Goal: Task Accomplishment & Management: Use online tool/utility

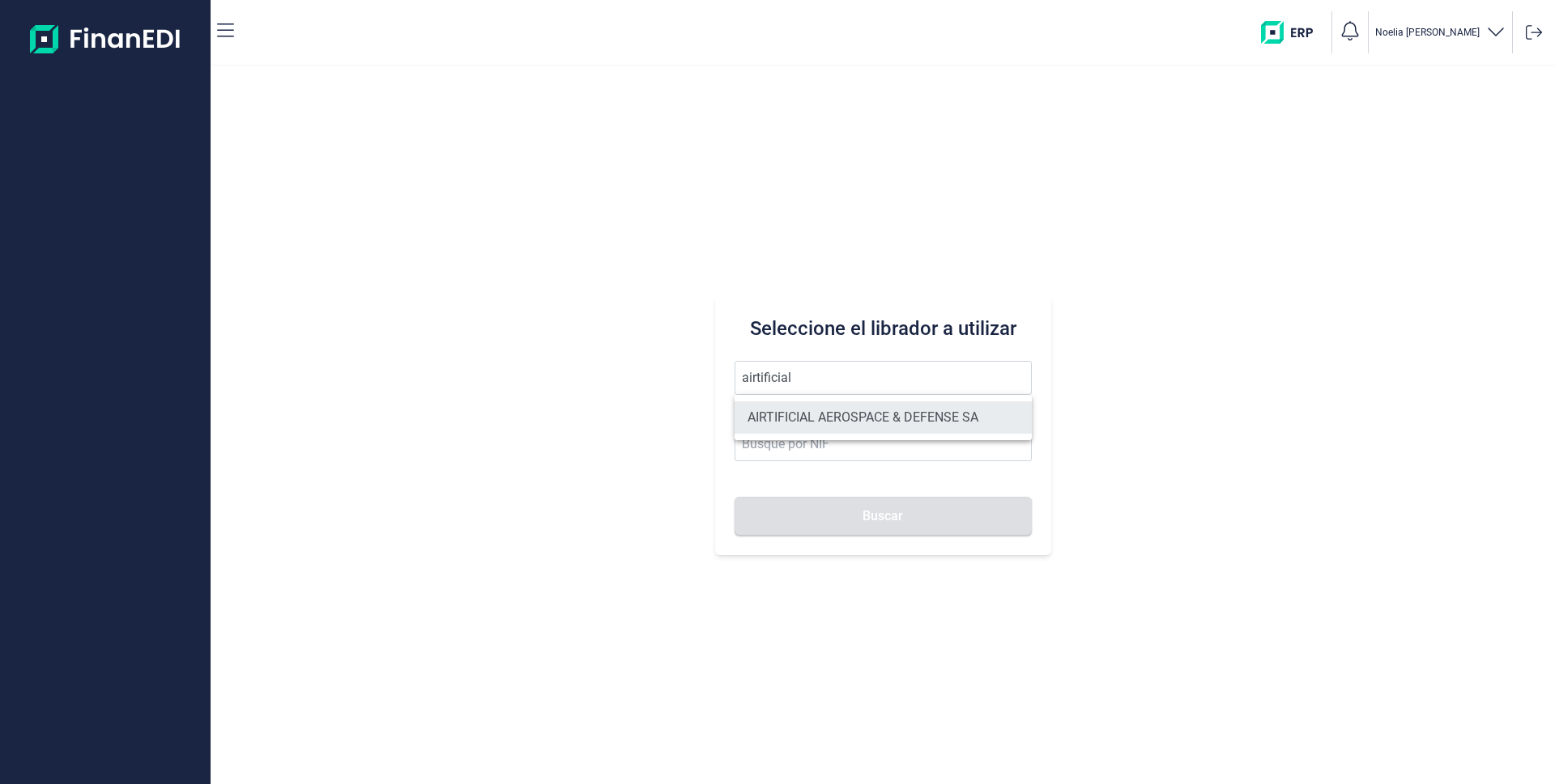
click at [855, 413] on li "AIRTIFICIAL AEROSPACE & DEFENSE SA" at bounding box center [883, 417] width 297 height 32
type input "AIRTIFICIAL AEROSPACE & DEFENSE SA"
type input "A72309149"
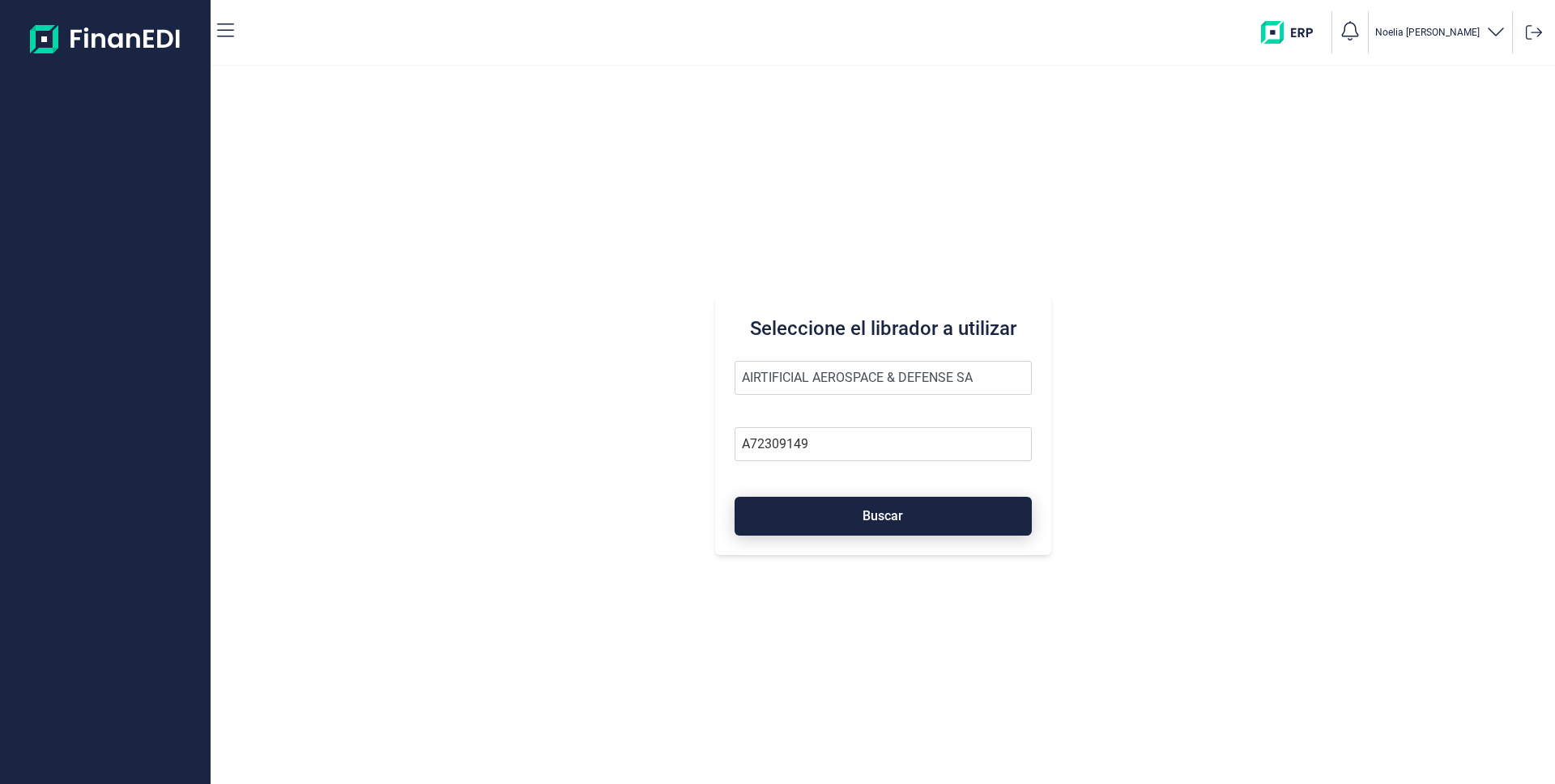
click at [873, 524] on button "Buscar" at bounding box center [883, 515] width 297 height 38
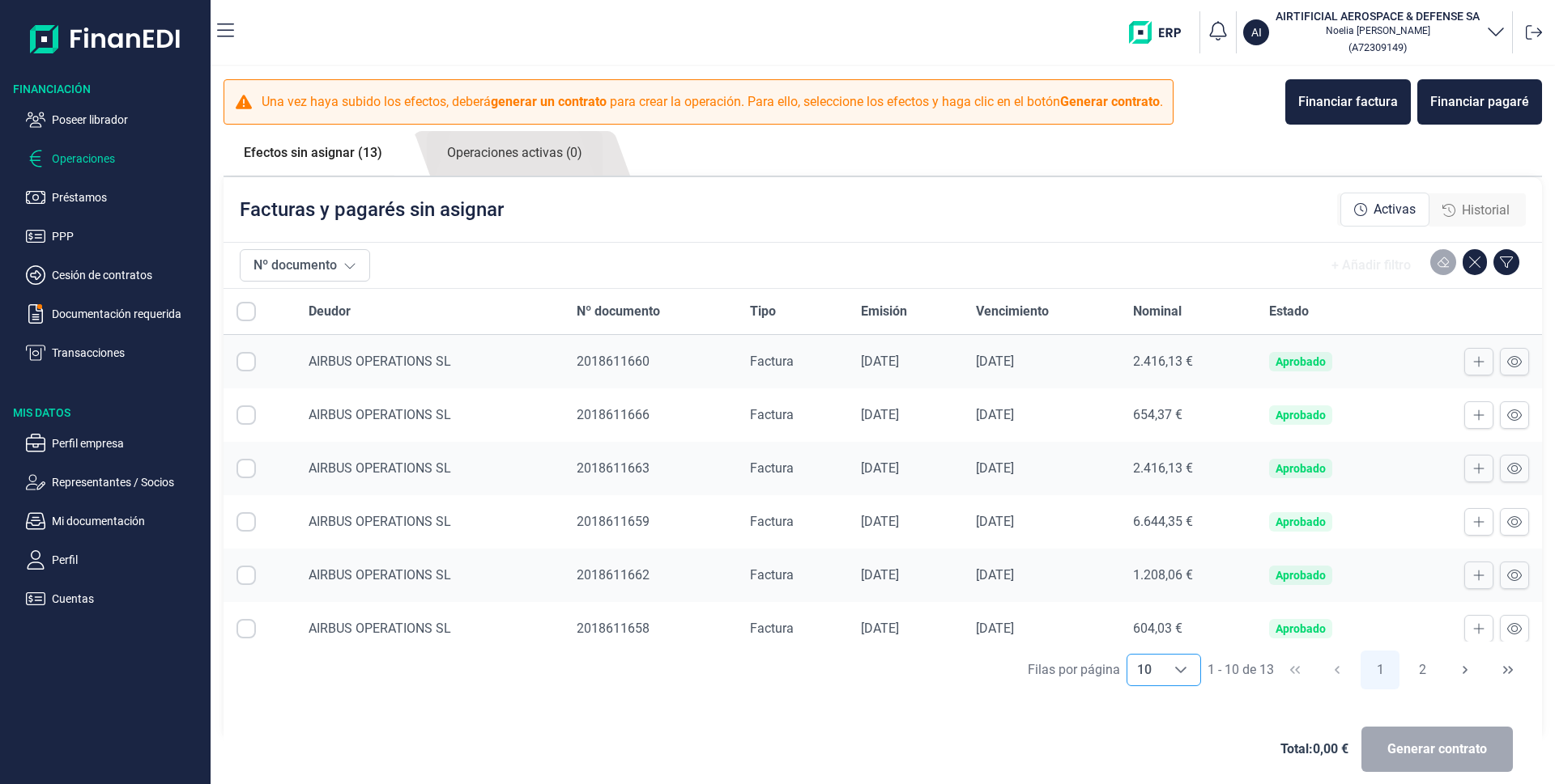
click at [1174, 668] on icon "Choose" at bounding box center [1180, 670] width 13 height 13
click at [1158, 633] on li "20" at bounding box center [1156, 633] width 75 height 38
type input "20"
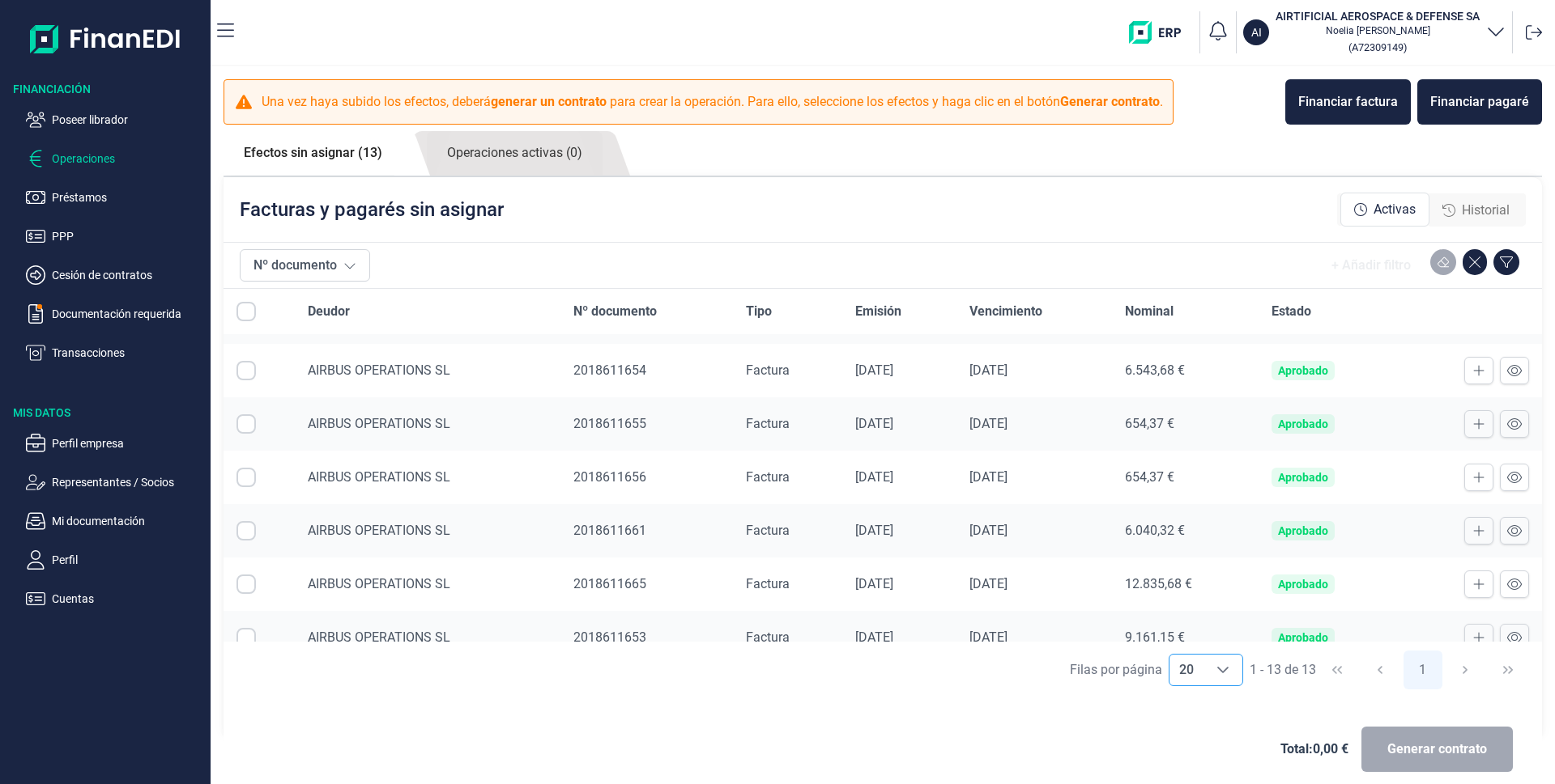
scroll to position [388, 0]
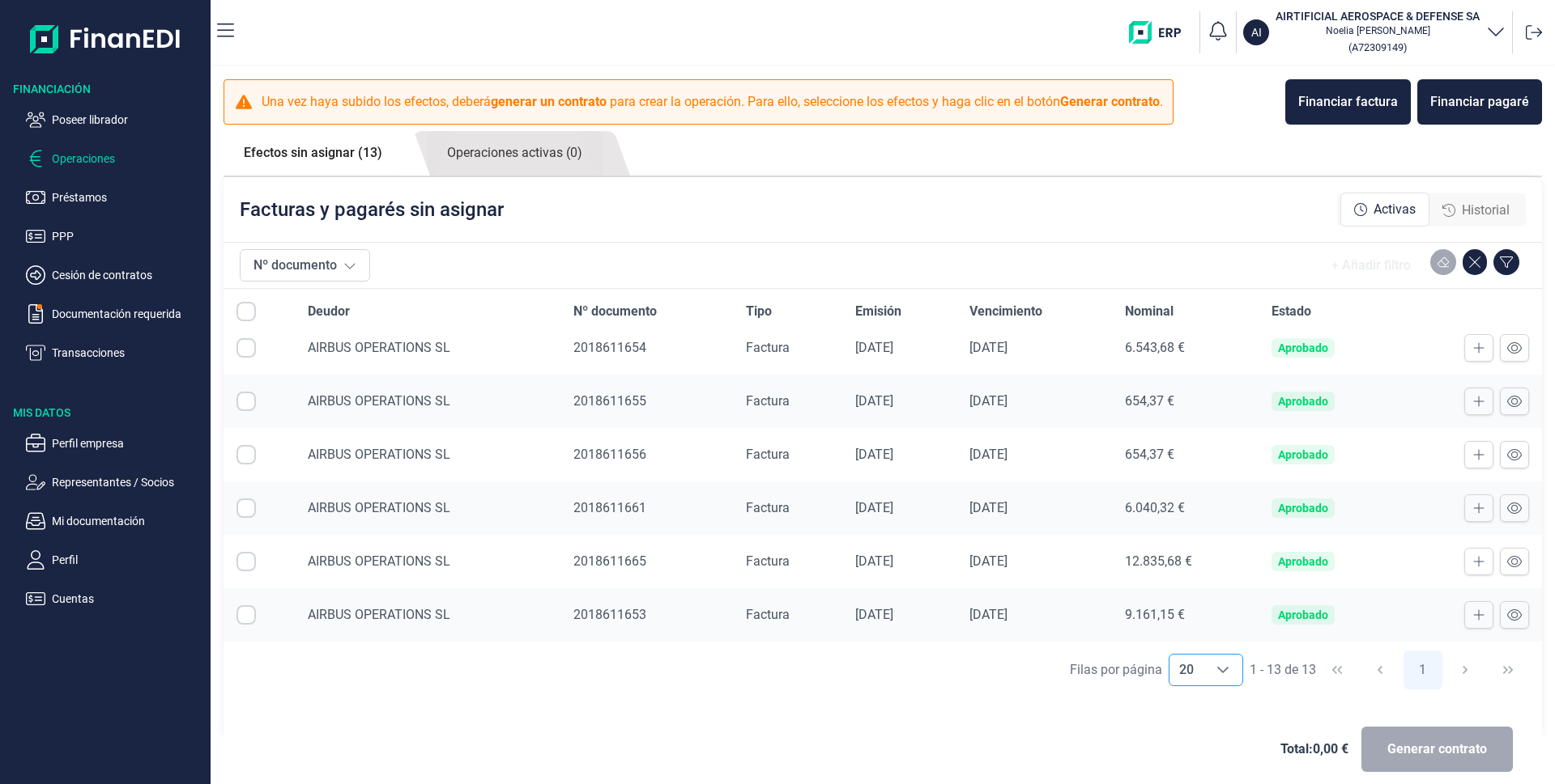
click at [241, 620] on input "Row Selected null" at bounding box center [246, 615] width 20 height 20
checkbox input "true"
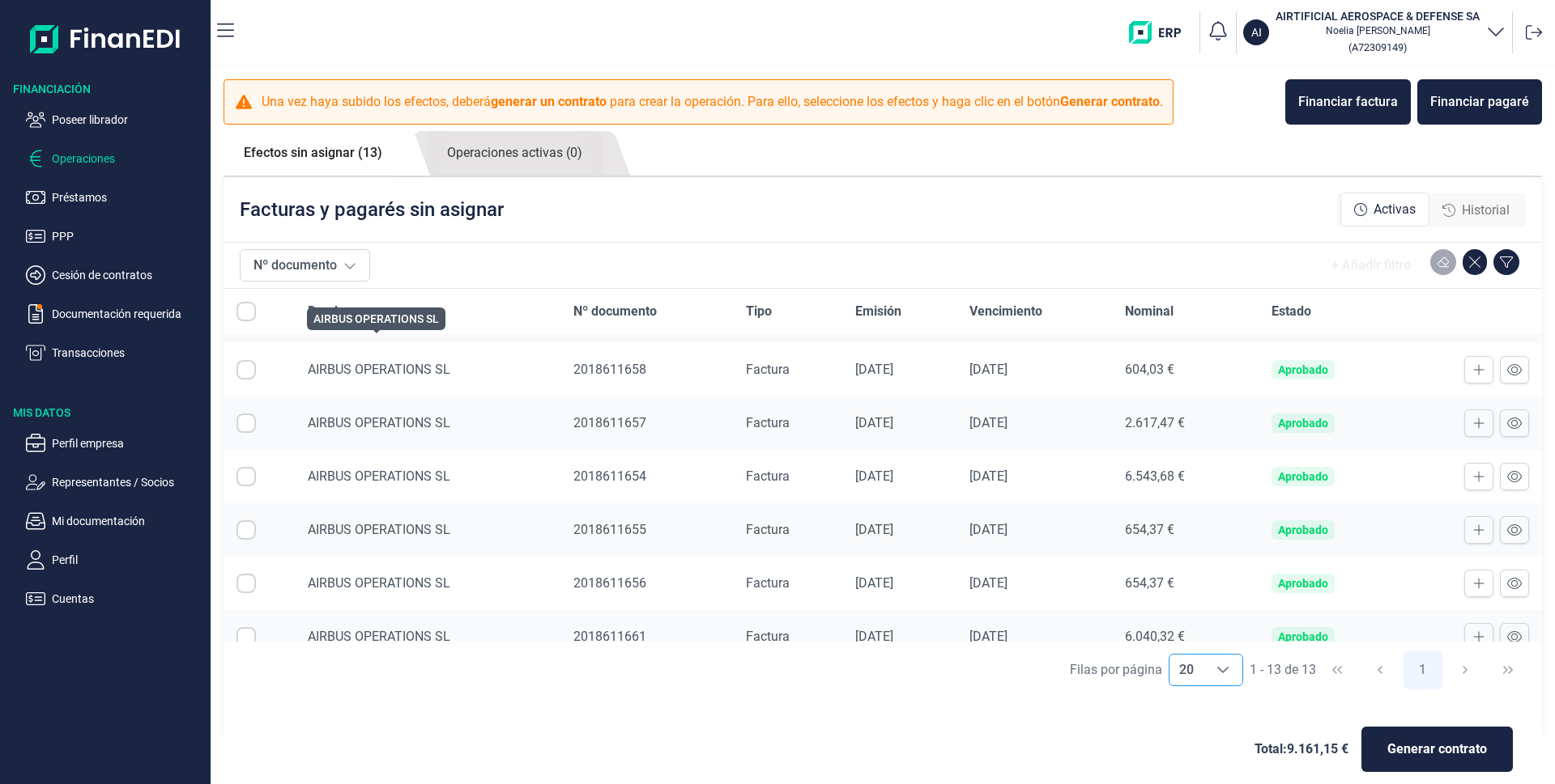
scroll to position [0, 0]
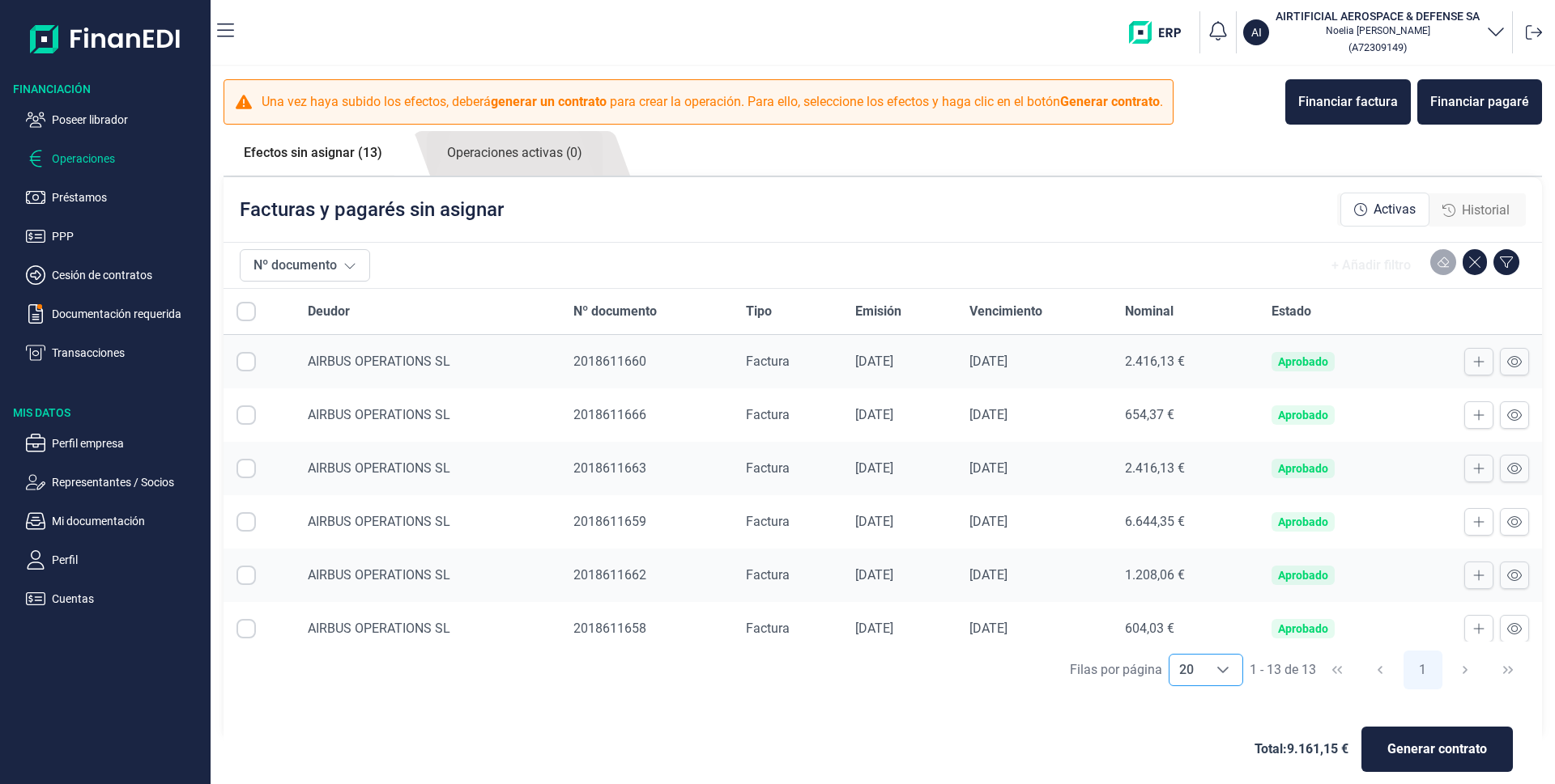
click at [245, 312] on input "All items unselected" at bounding box center [246, 312] width 20 height 20
click at [245, 313] on input "All items unselected" at bounding box center [246, 312] width 20 height 20
checkbox input "false"
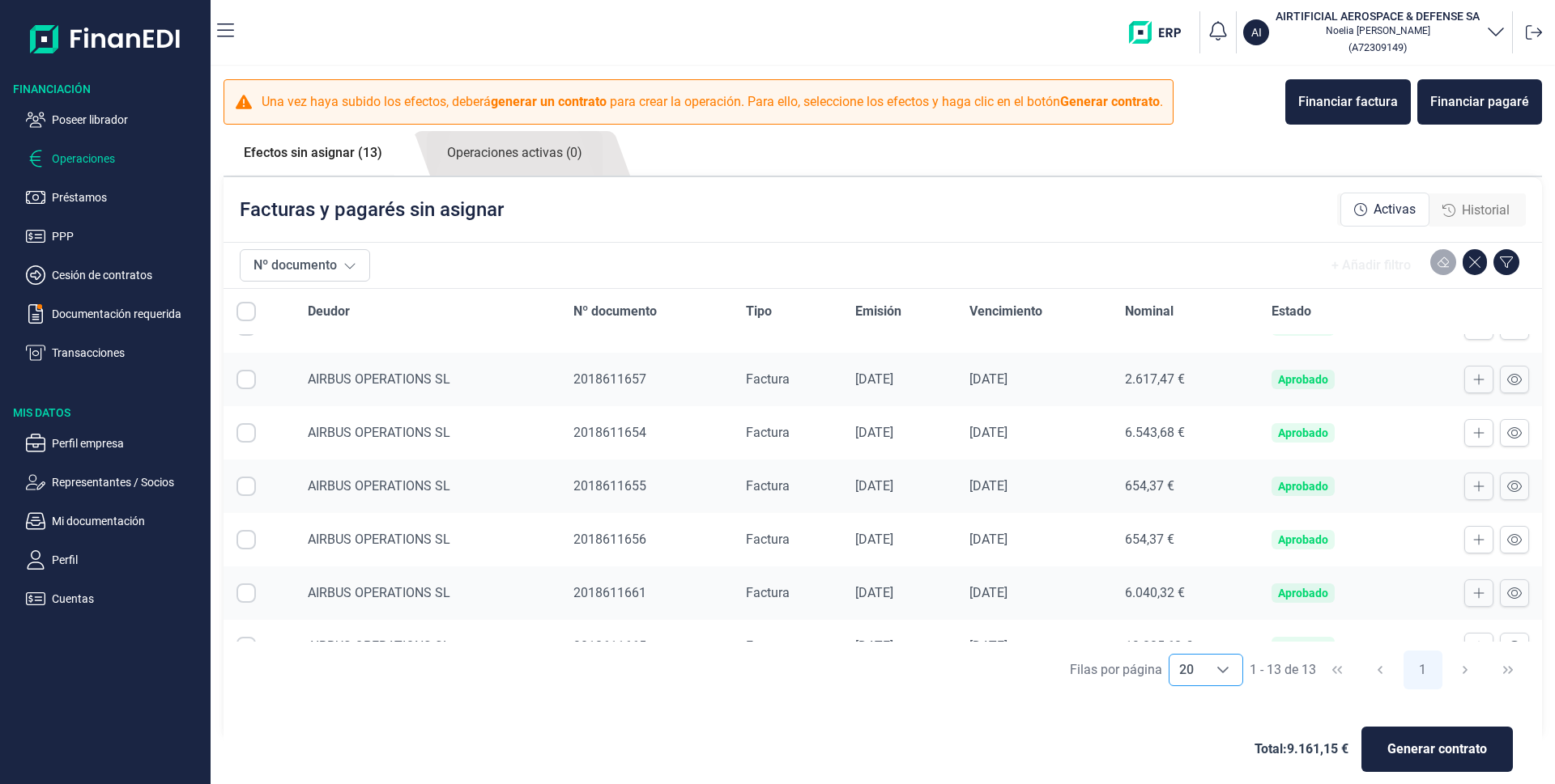
scroll to position [226, 0]
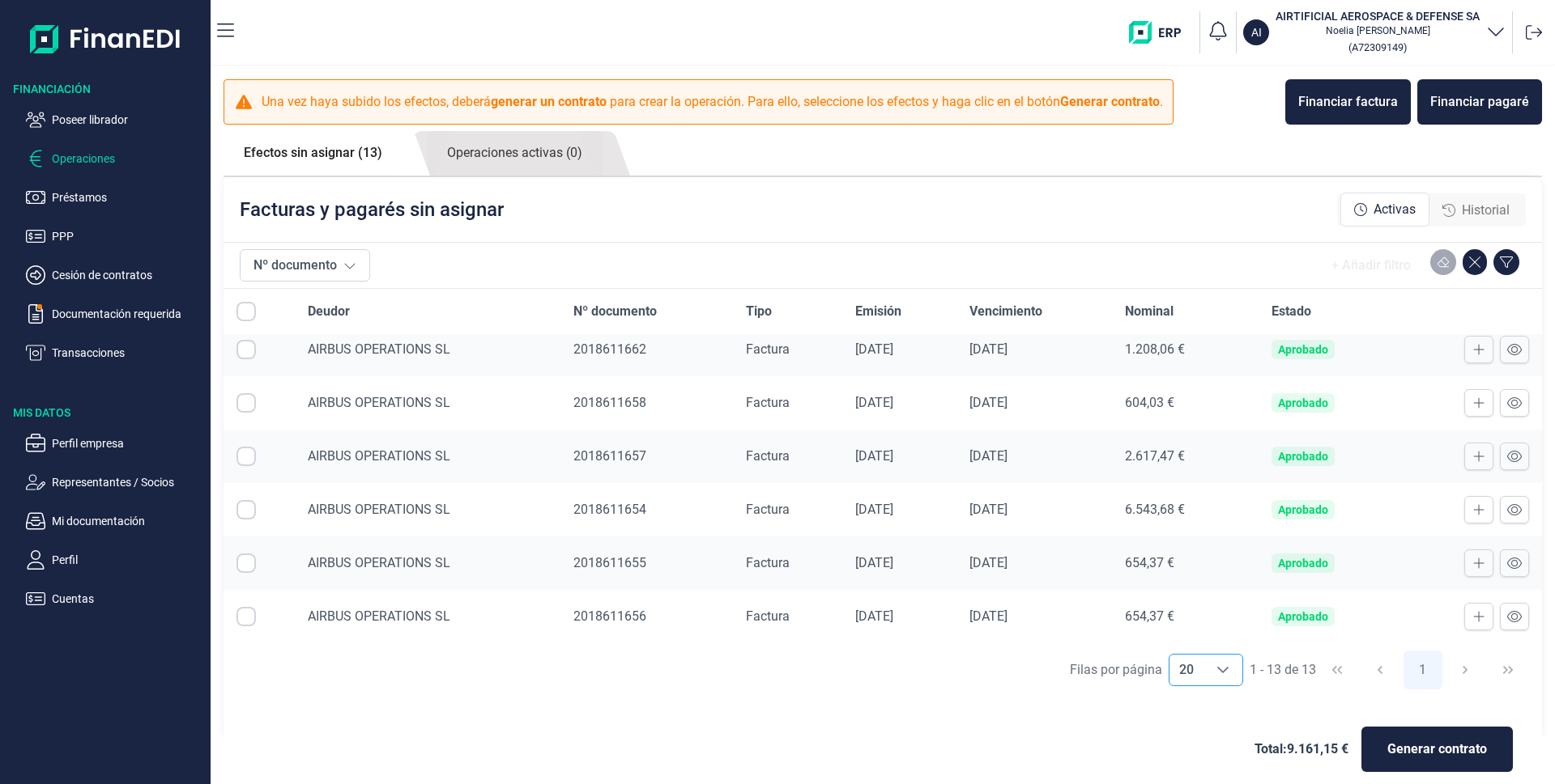
click at [238, 504] on input "Row Selected null" at bounding box center [246, 511] width 20 height 20
checkbox input "true"
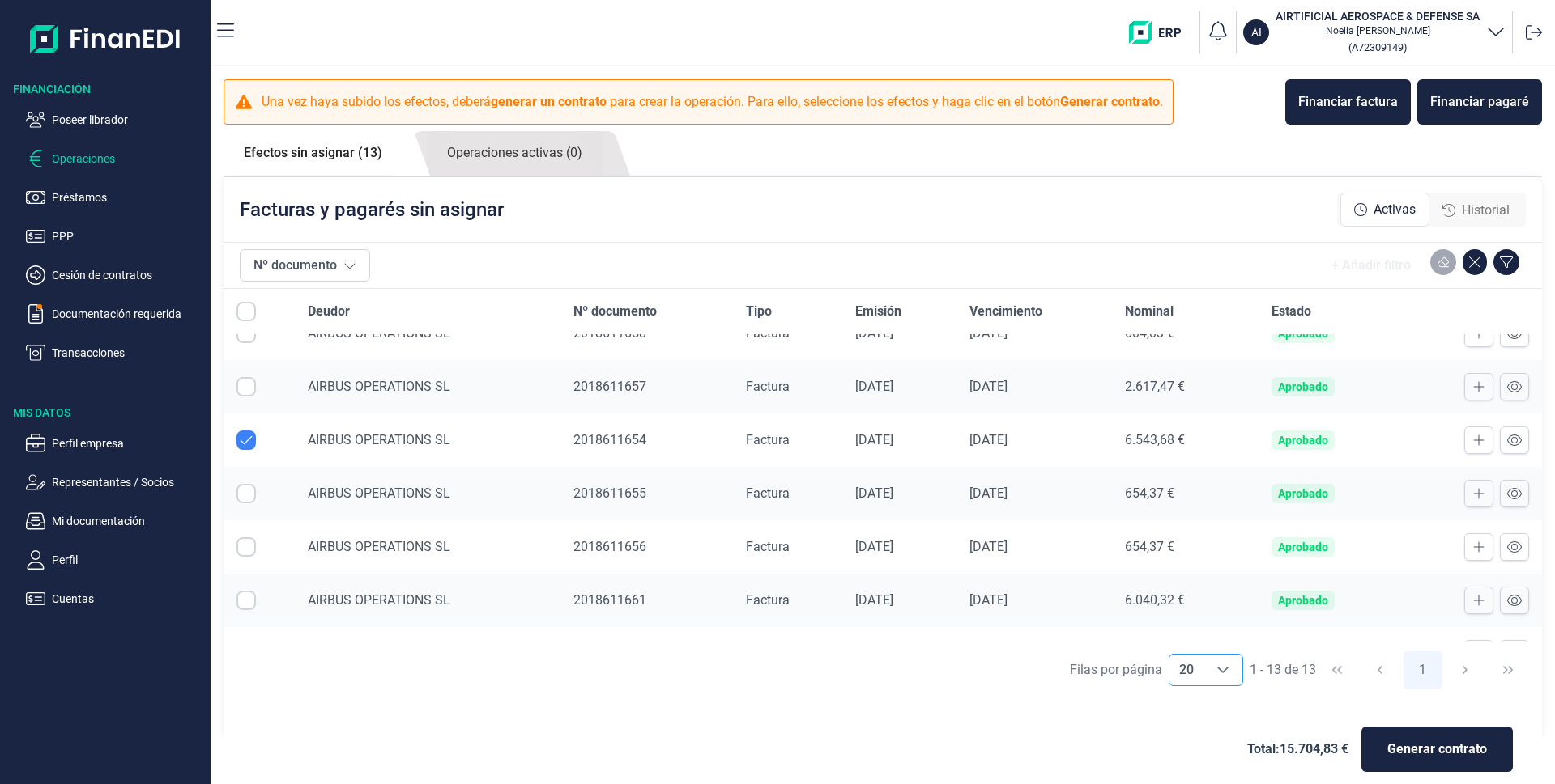
scroll to position [324, 0]
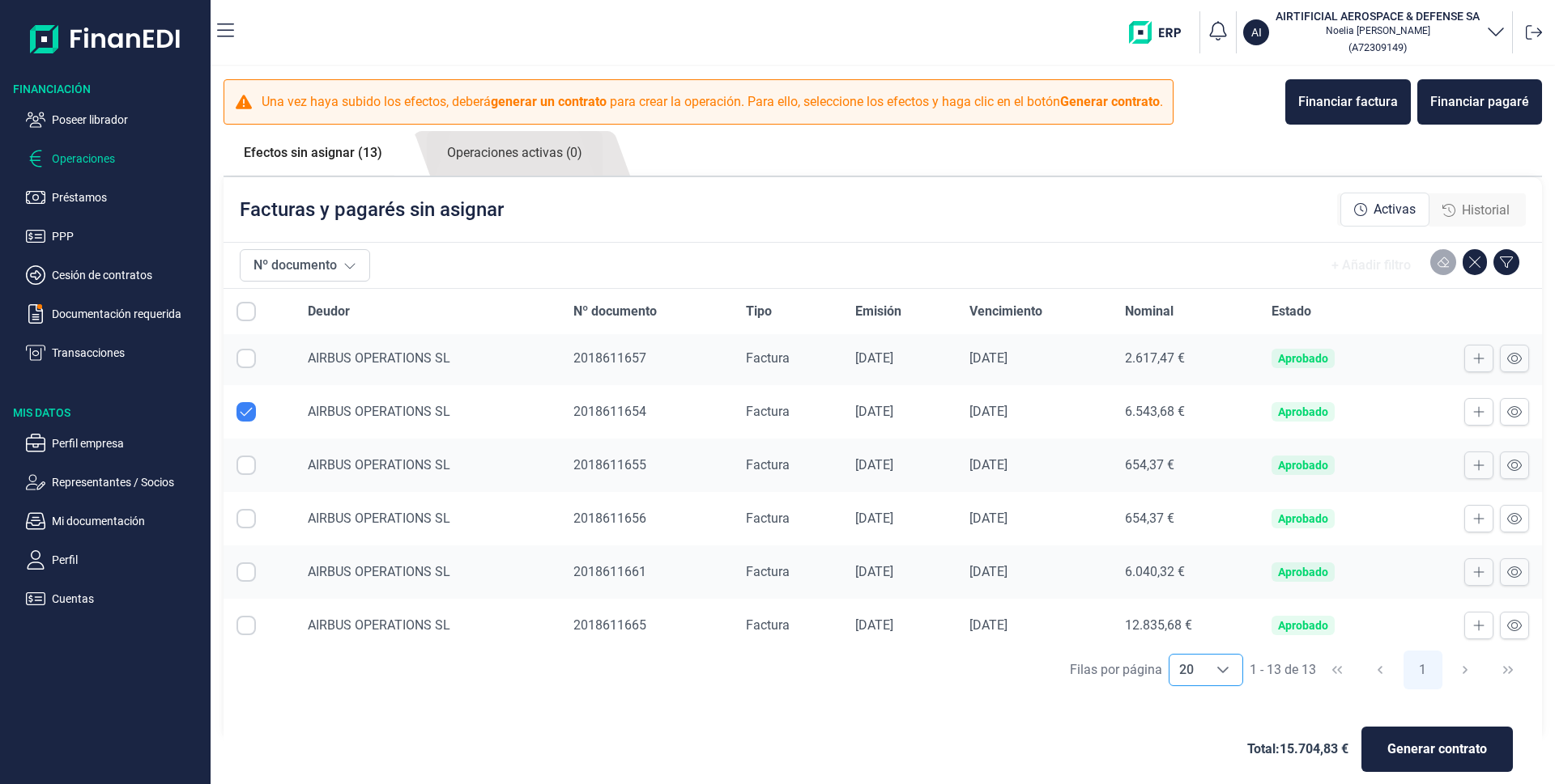
click at [245, 469] on input "Row Selected null" at bounding box center [246, 465] width 20 height 20
checkbox input "true"
click at [247, 516] on input "Row Selected null" at bounding box center [246, 519] width 20 height 20
checkbox input "true"
click at [242, 357] on input "Row Selected null" at bounding box center [246, 359] width 20 height 20
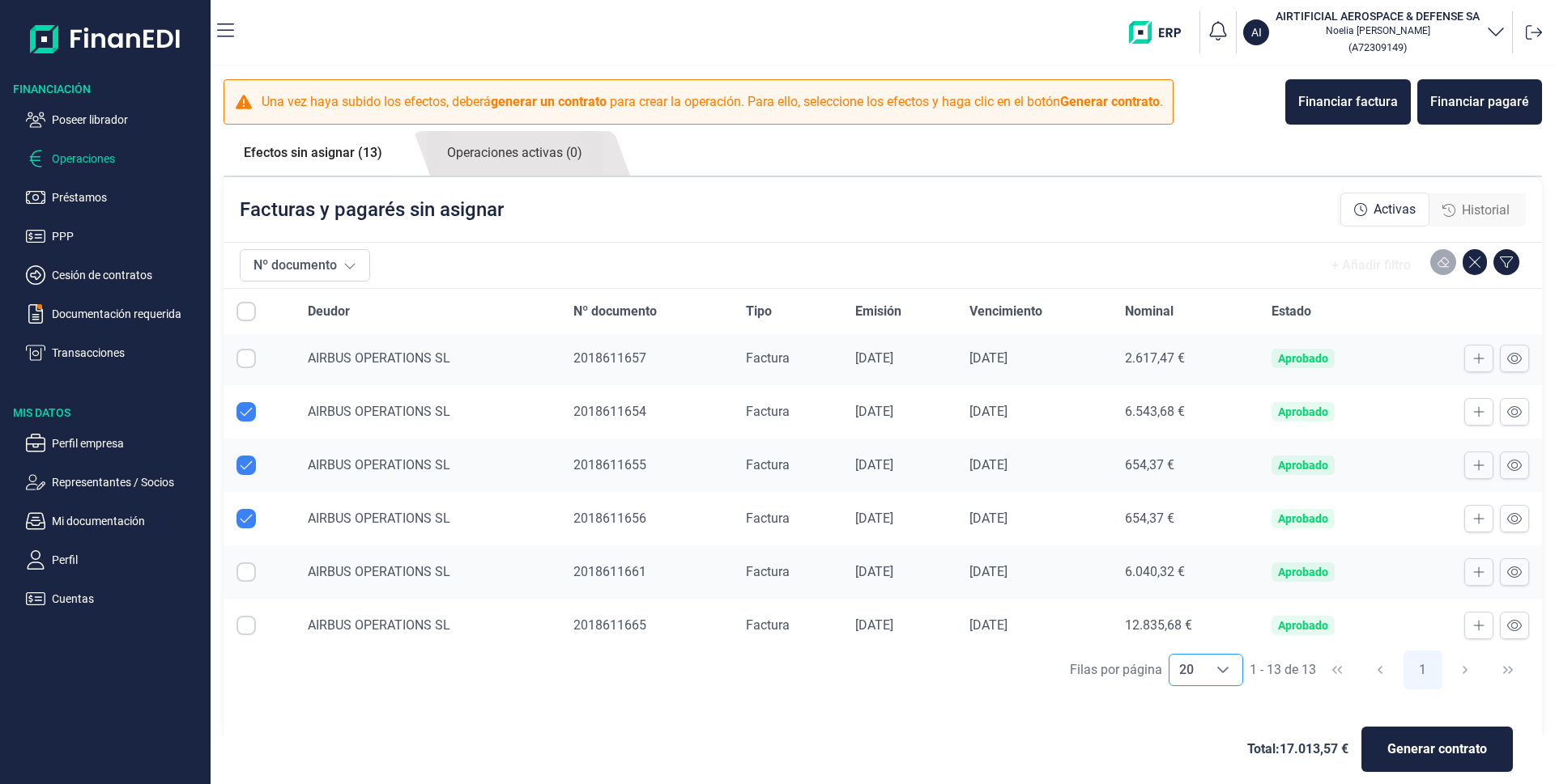
checkbox input "true"
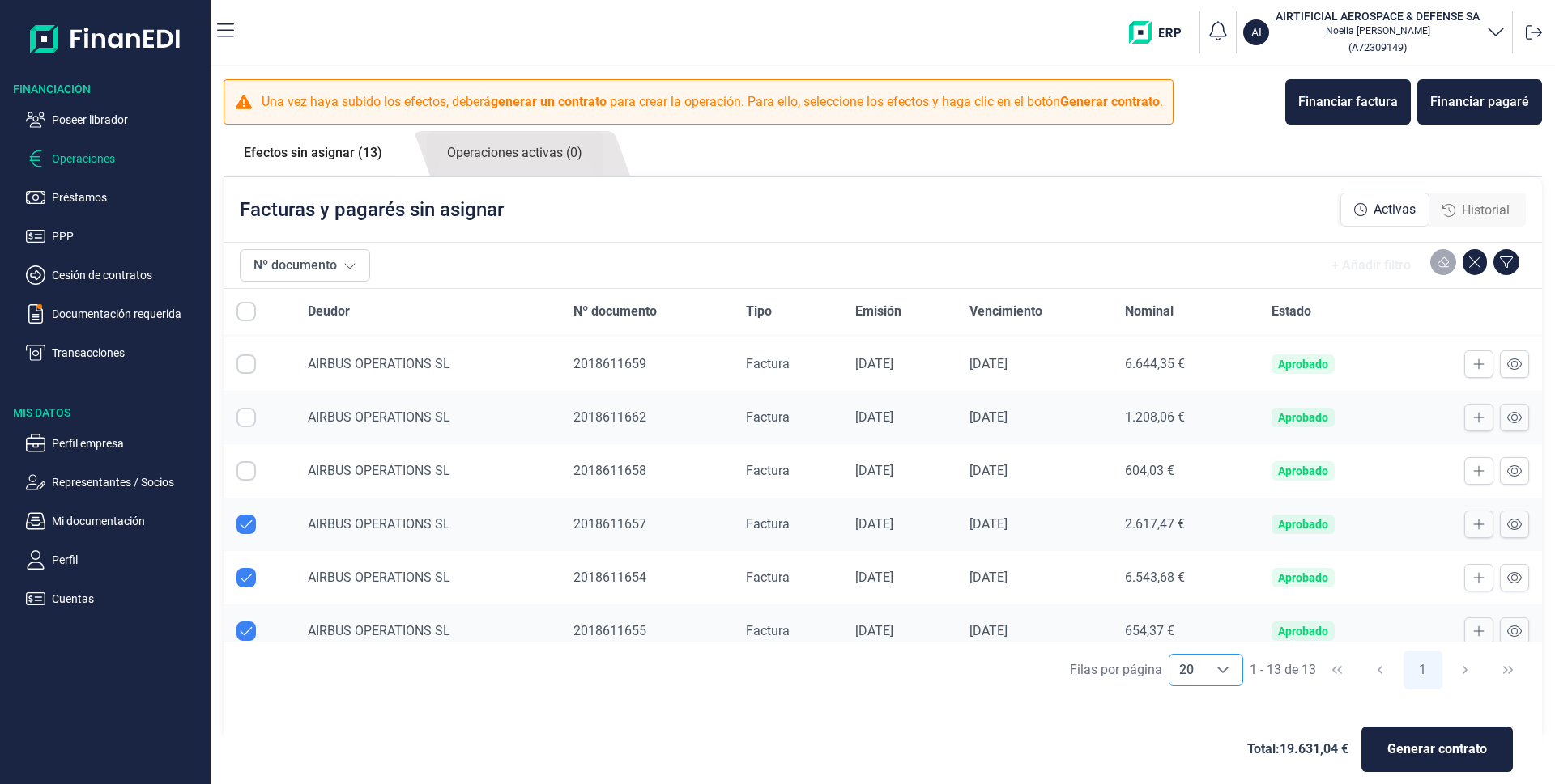
scroll to position [145, 0]
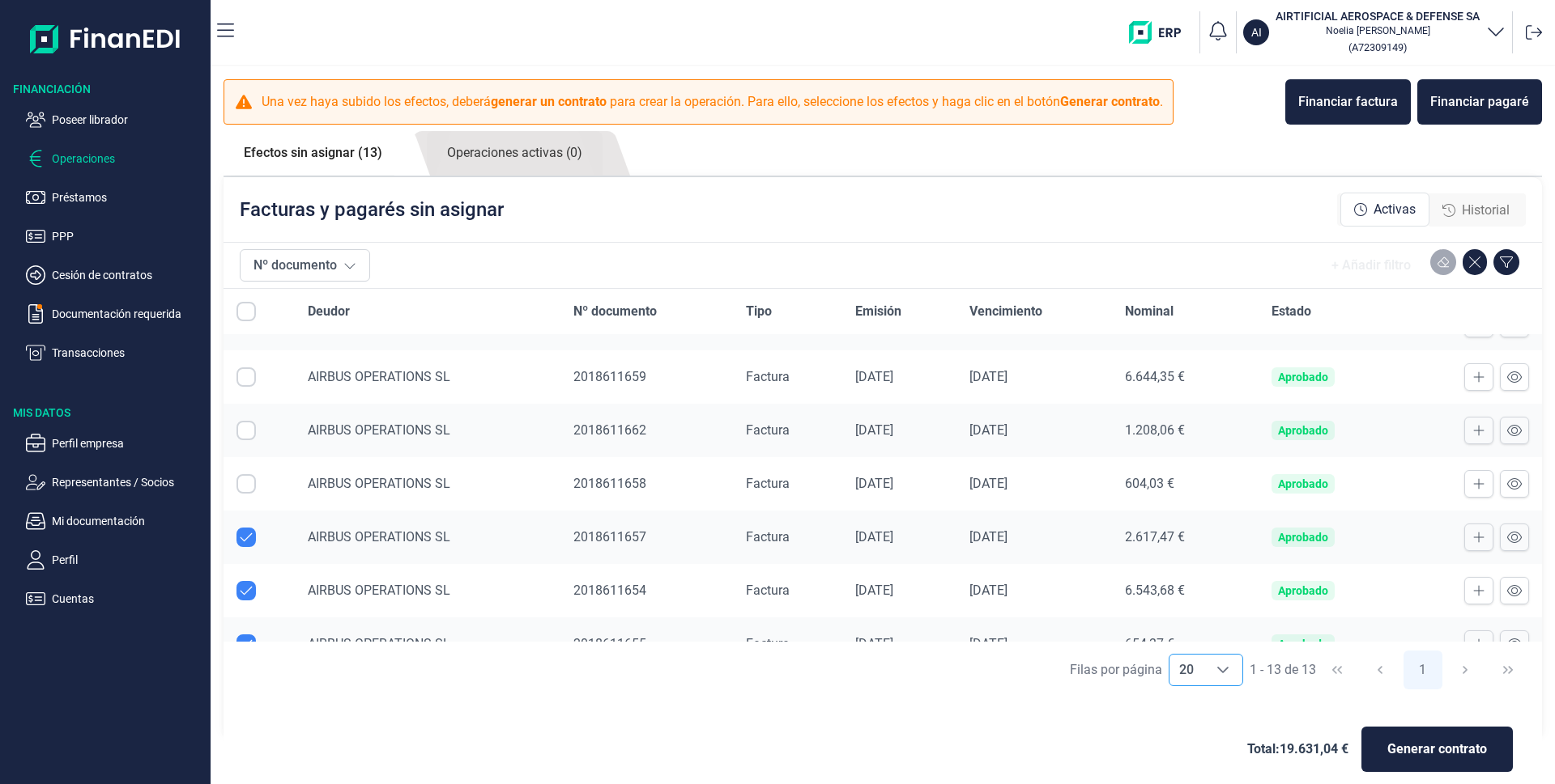
click at [245, 483] on input "Row Selected null" at bounding box center [246, 484] width 20 height 20
checkbox input "true"
click at [249, 384] on input "Row Selected null" at bounding box center [246, 378] width 20 height 20
checkbox input "true"
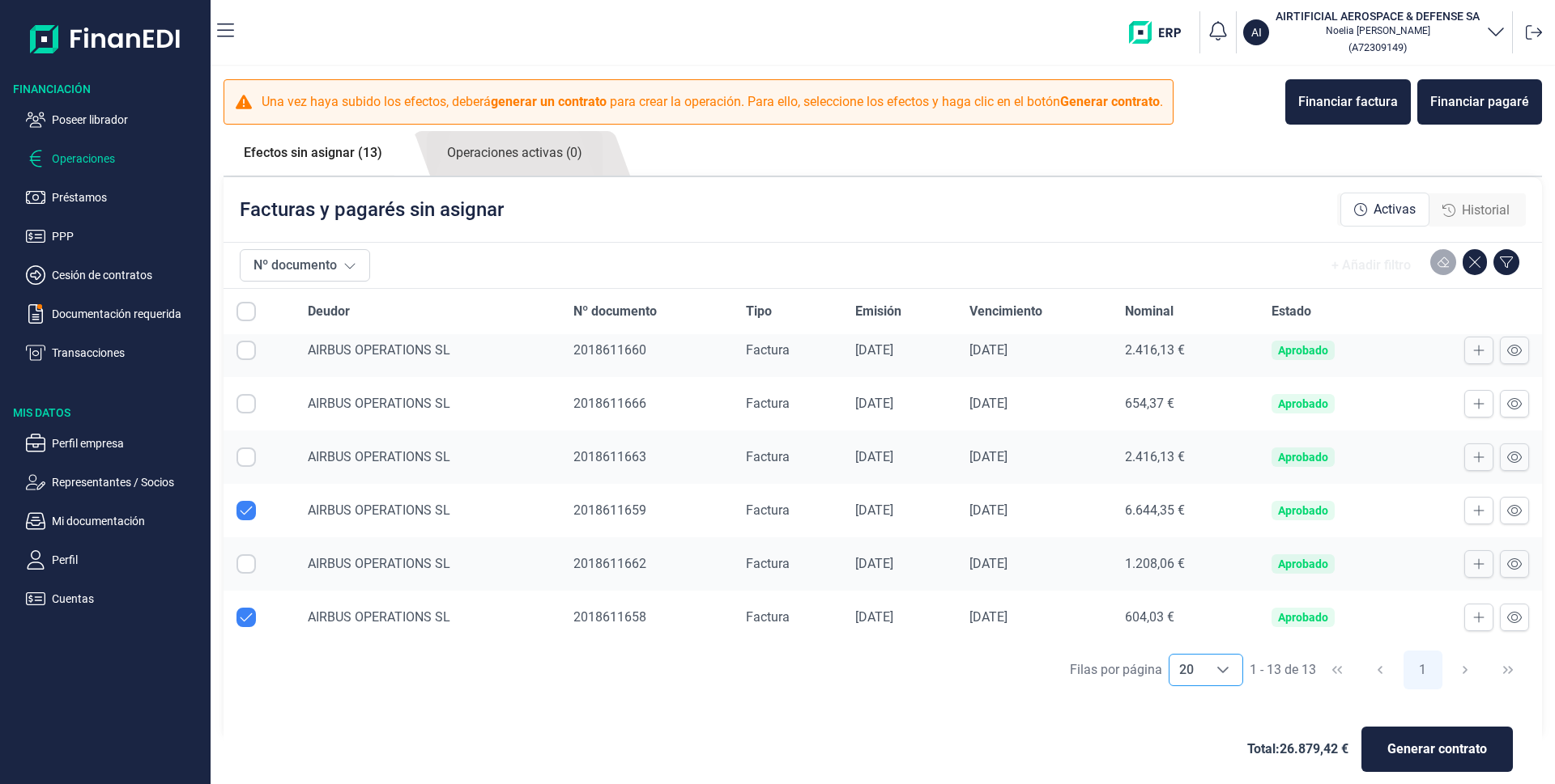
scroll to position [0, 0]
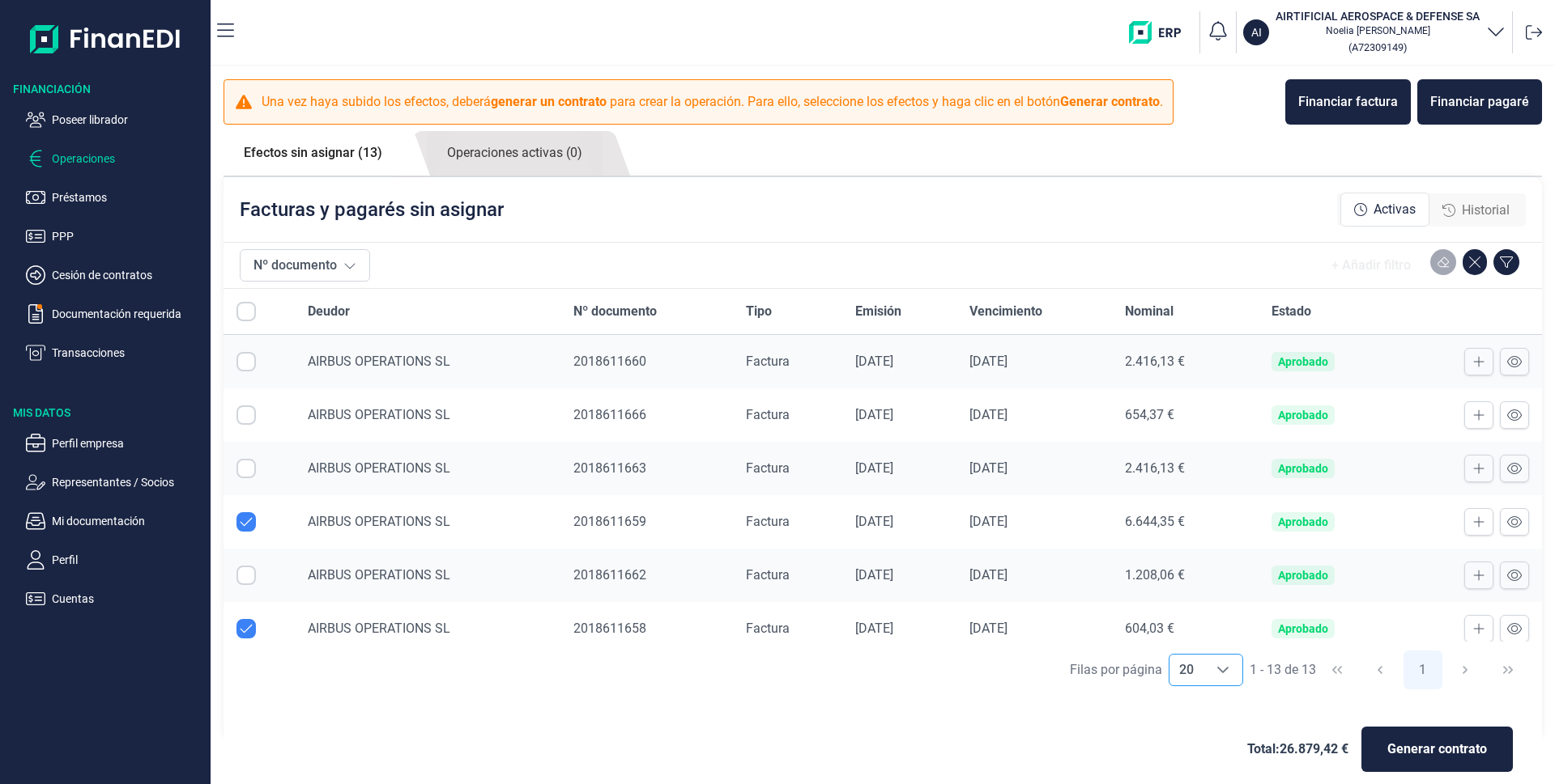
click at [244, 365] on input "Row Selected null" at bounding box center [246, 362] width 20 height 20
checkbox input "true"
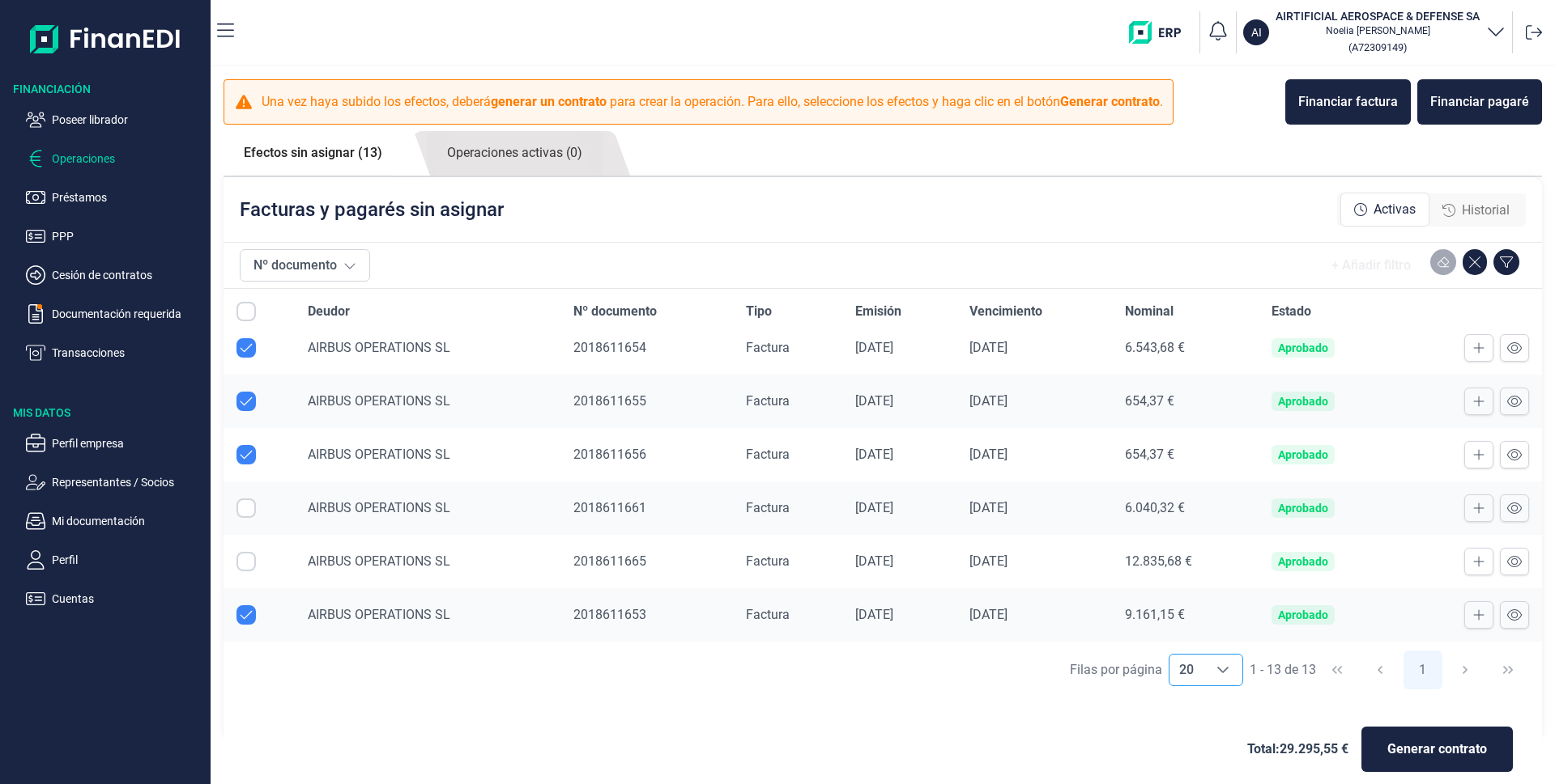
click at [244, 514] on input "Row Selected null" at bounding box center [246, 509] width 20 height 20
checkbox input "true"
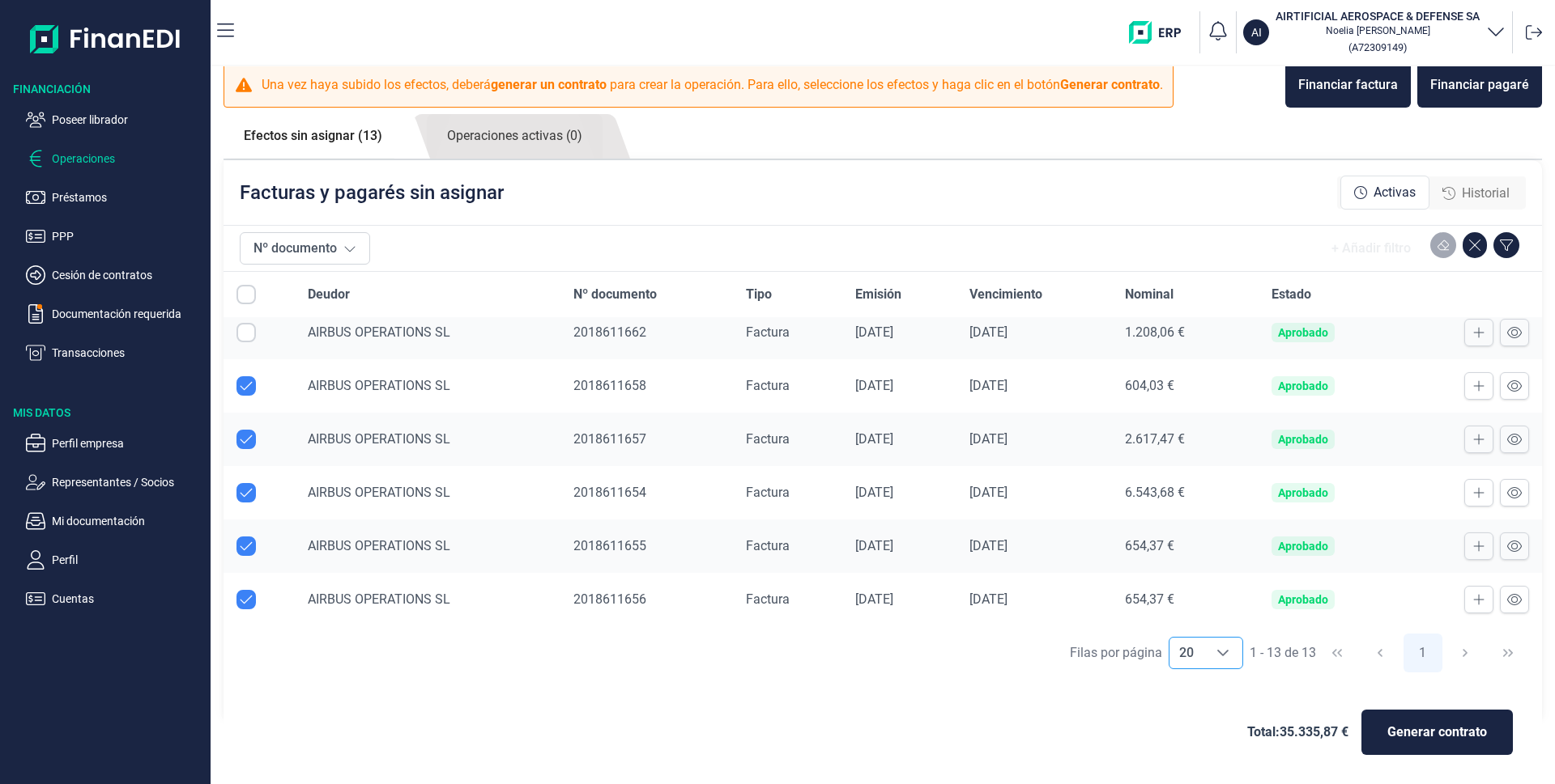
scroll to position [145, 0]
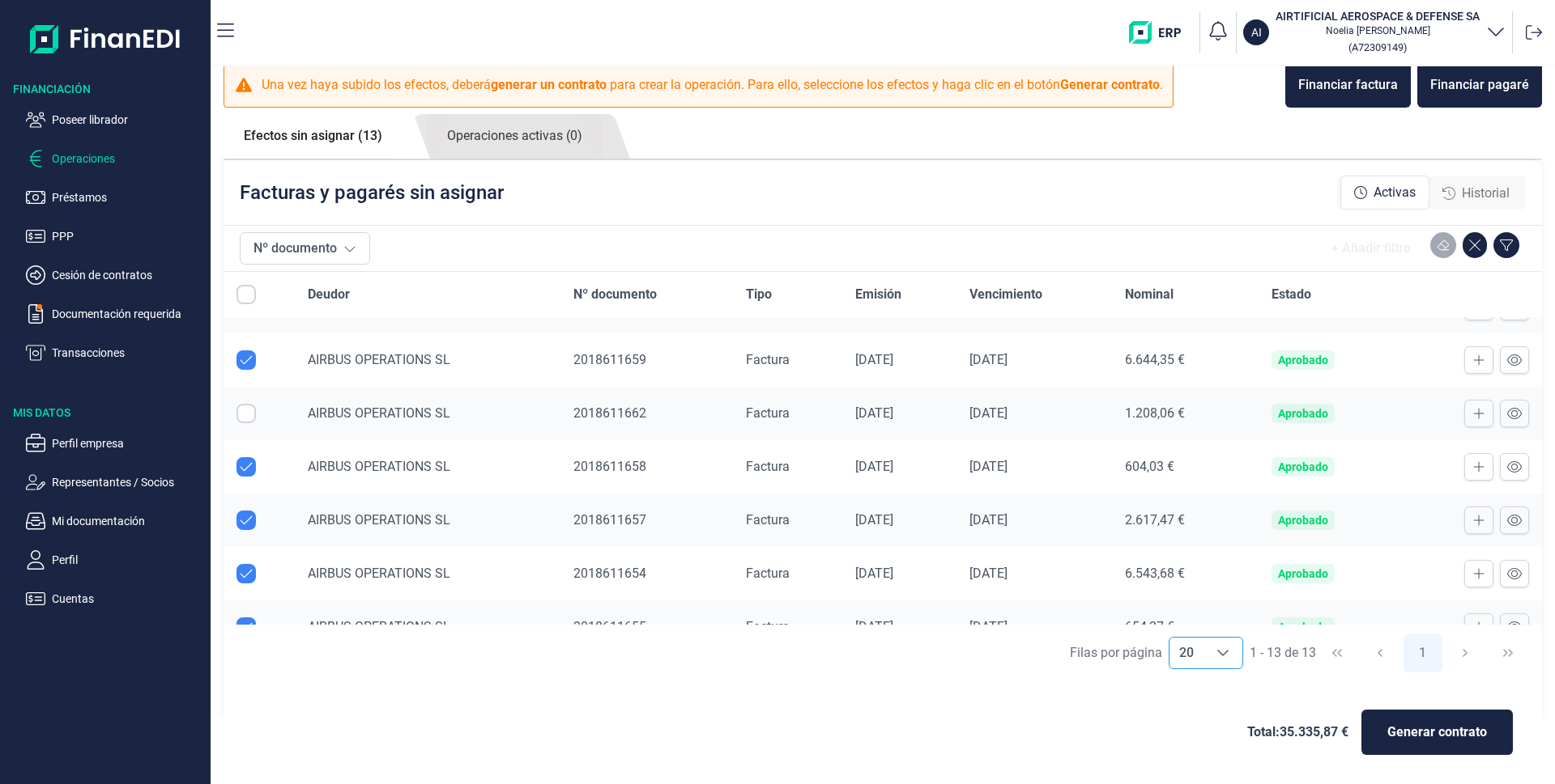
click at [246, 413] on input "Row Selected null" at bounding box center [246, 414] width 20 height 20
checkbox input "true"
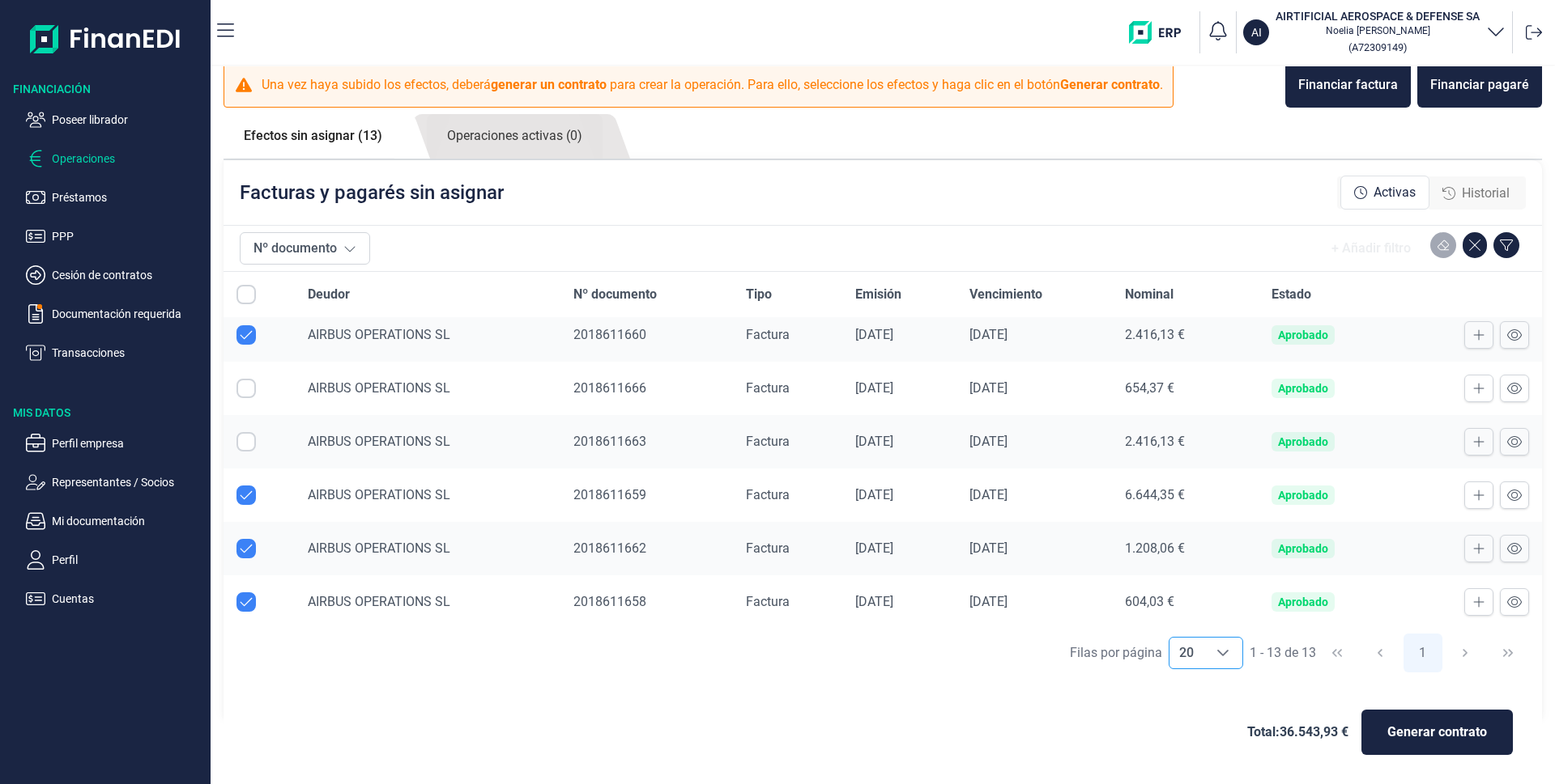
scroll to position [0, 0]
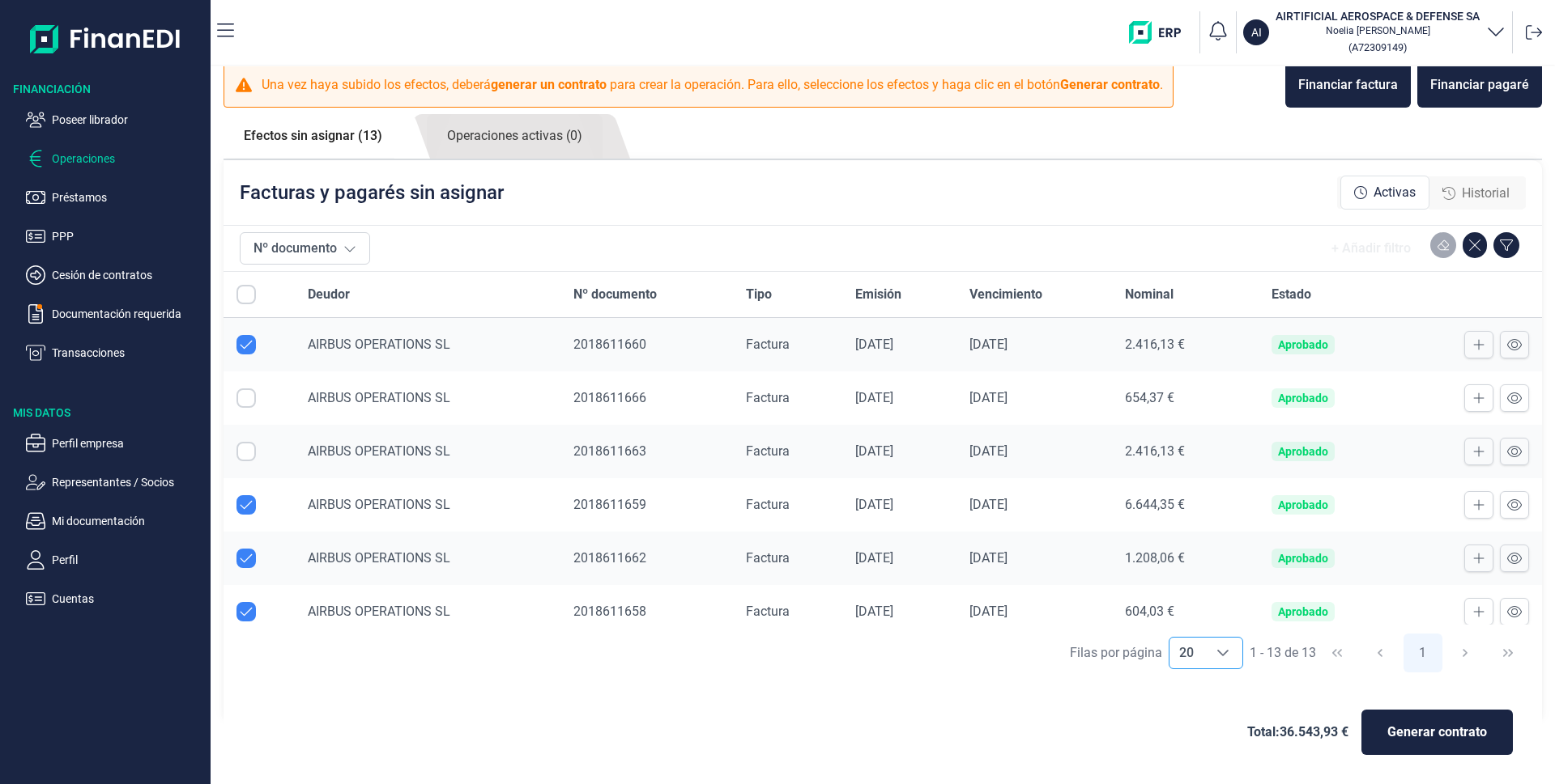
click at [246, 452] on input "Row Selected null" at bounding box center [246, 452] width 20 height 20
checkbox input "true"
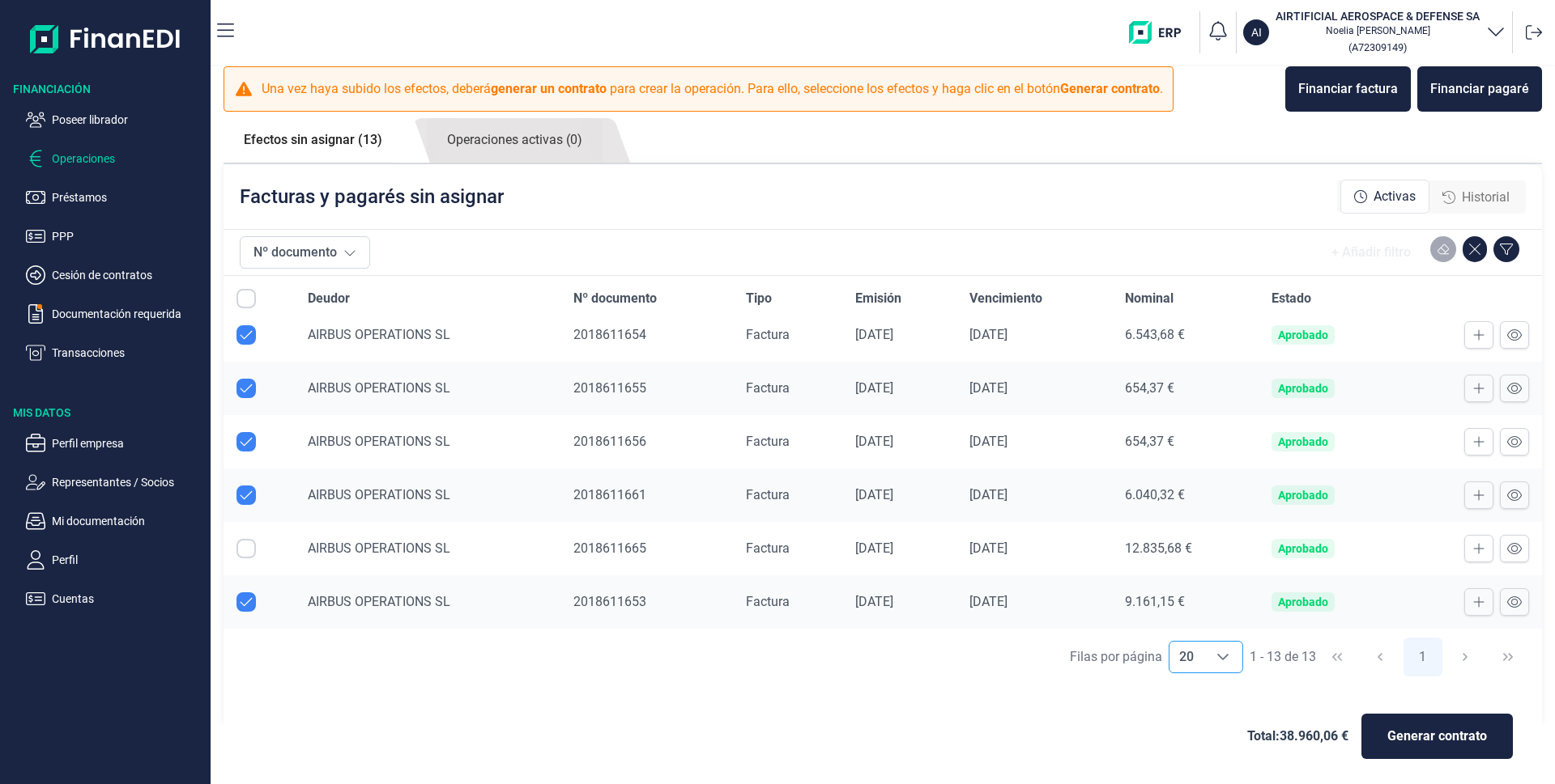
scroll to position [17, 0]
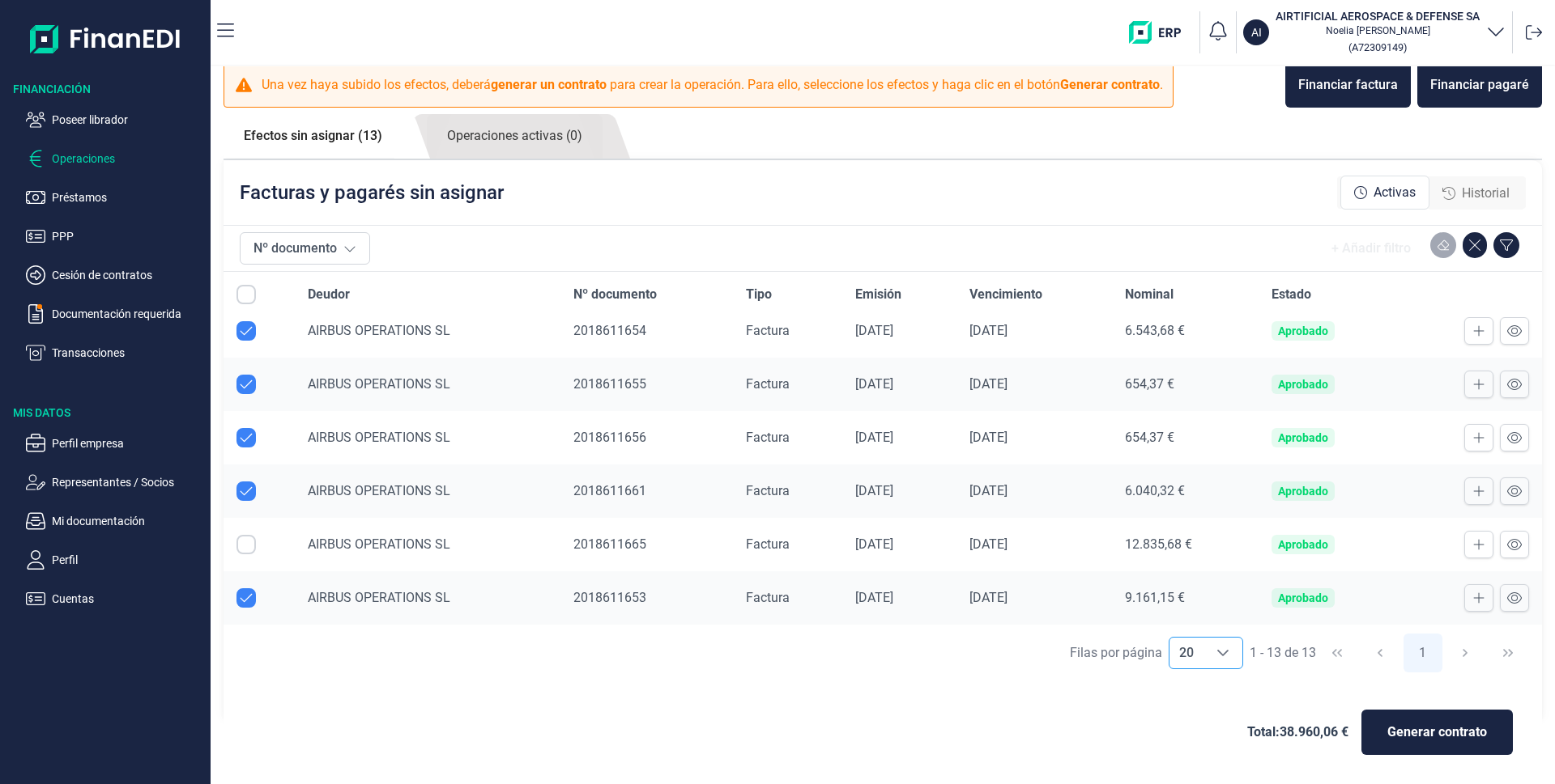
click at [247, 544] on input "Row Selected null" at bounding box center [246, 545] width 20 height 20
checkbox input "true"
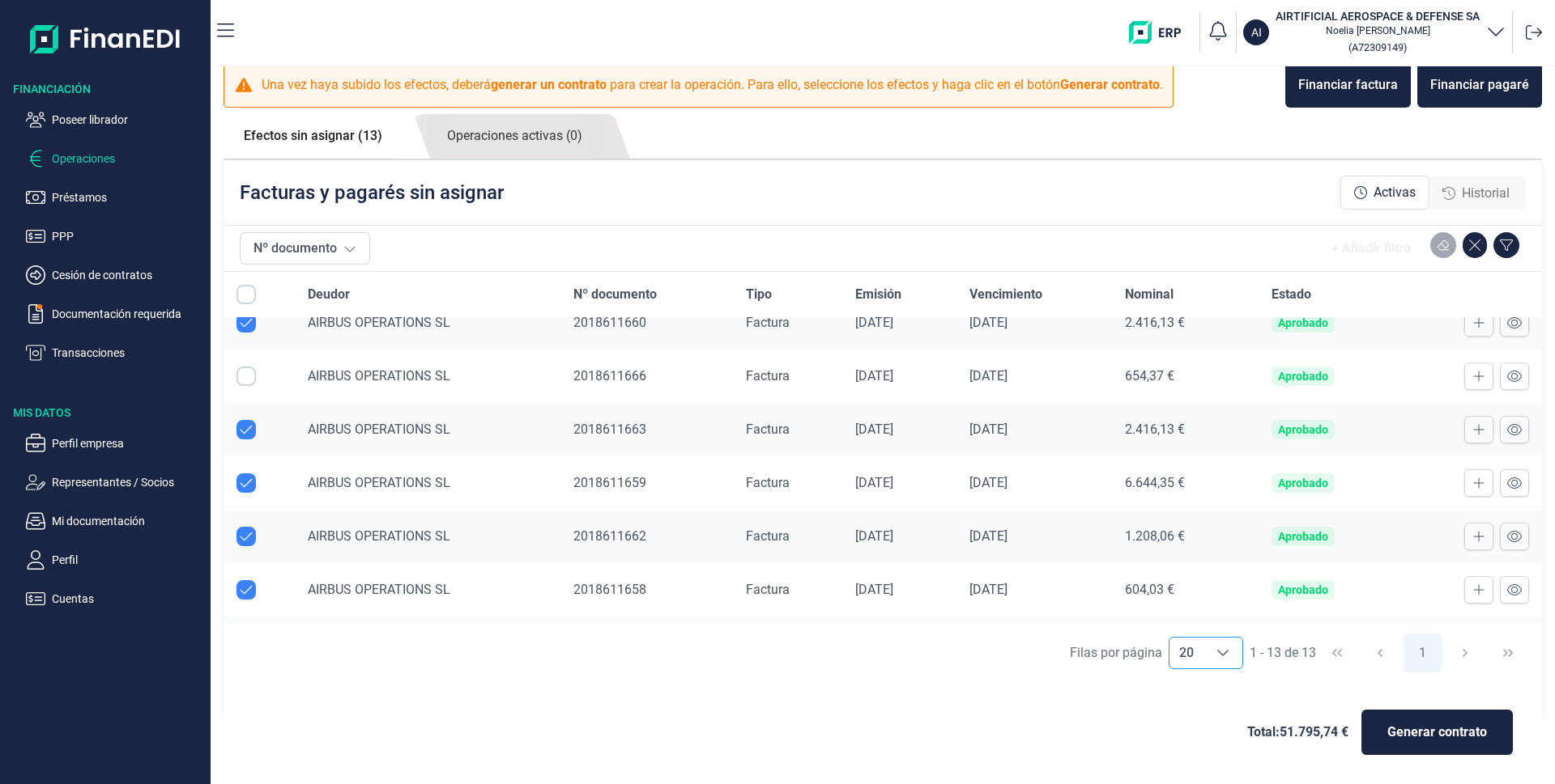
scroll to position [0, 0]
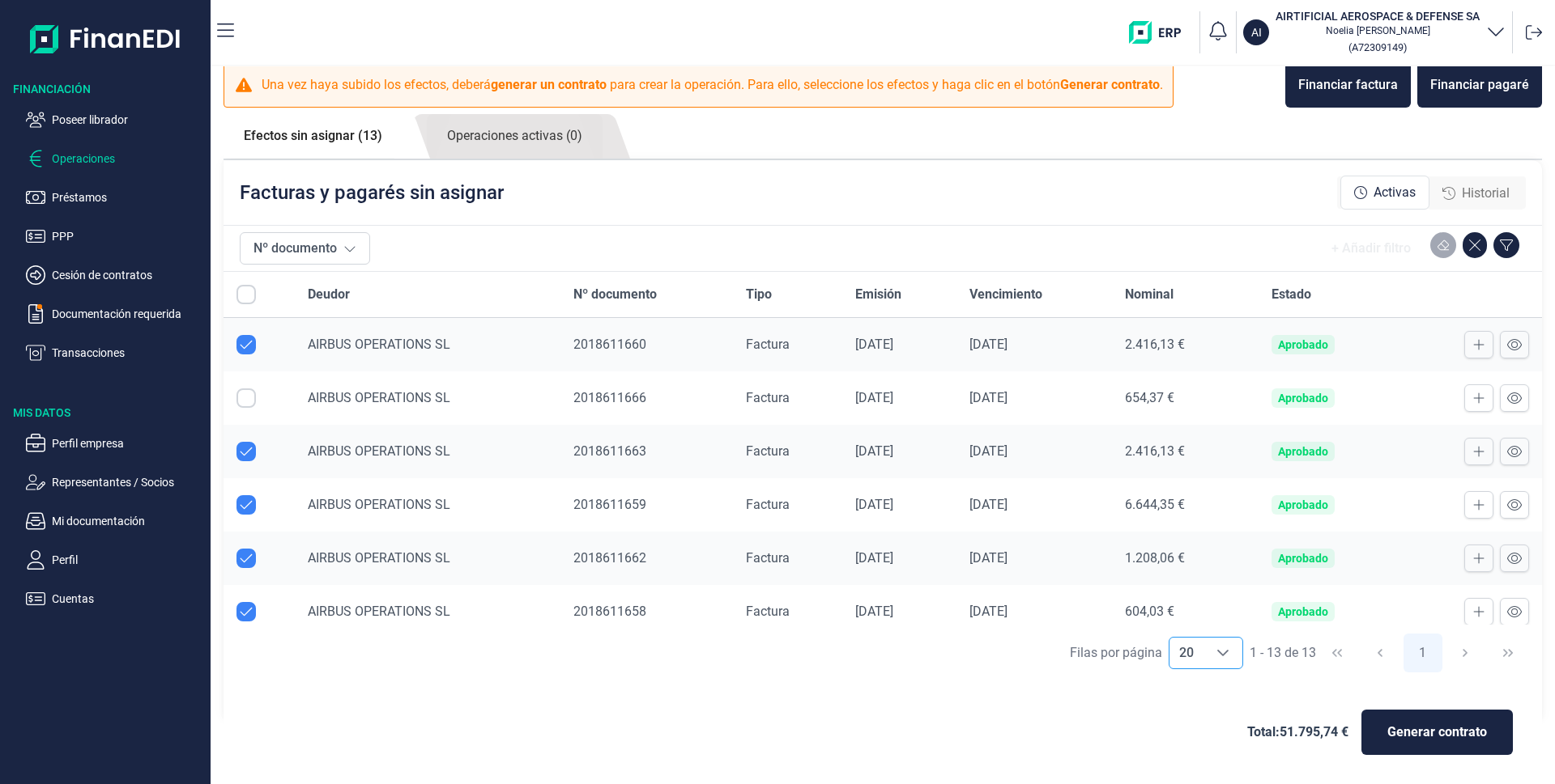
click at [245, 403] on input "Row Selected null" at bounding box center [246, 398] width 20 height 20
checkbox input "true"
click at [1424, 738] on span "Generar contrato" at bounding box center [1437, 733] width 99 height 20
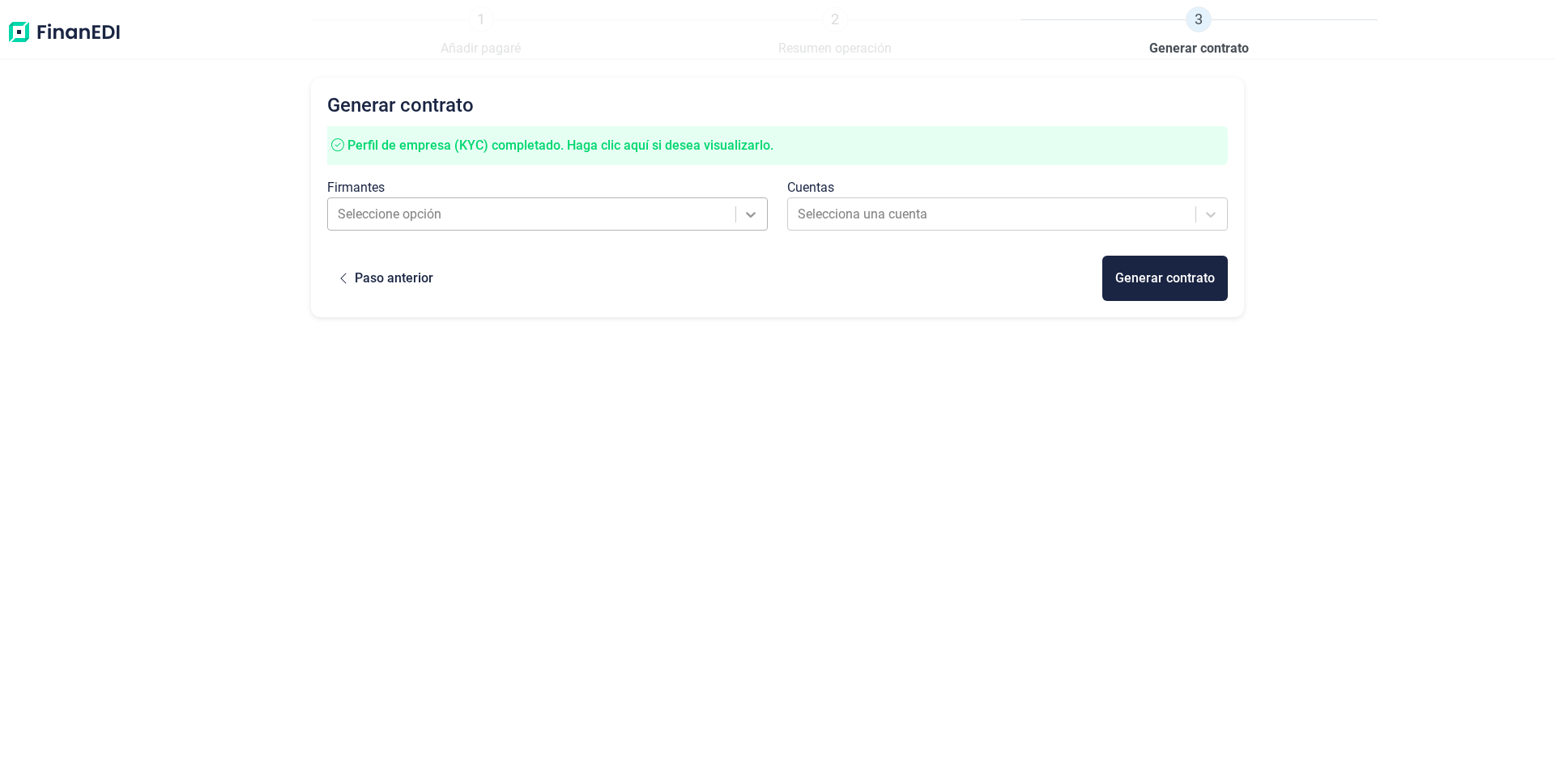
click at [747, 221] on icon at bounding box center [751, 214] width 16 height 16
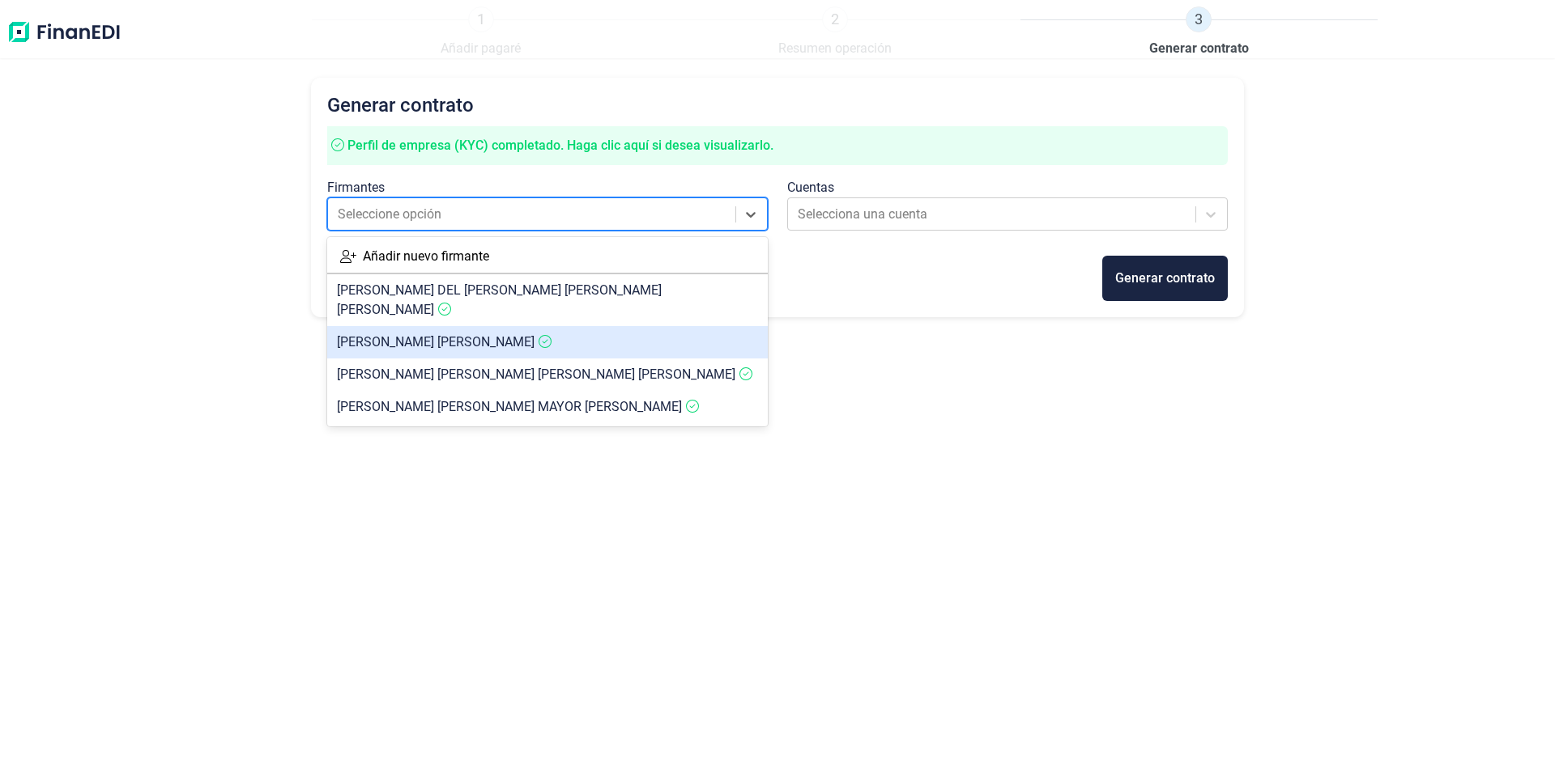
click at [398, 334] on span "[PERSON_NAME]" at bounding box center [435, 342] width 198 height 16
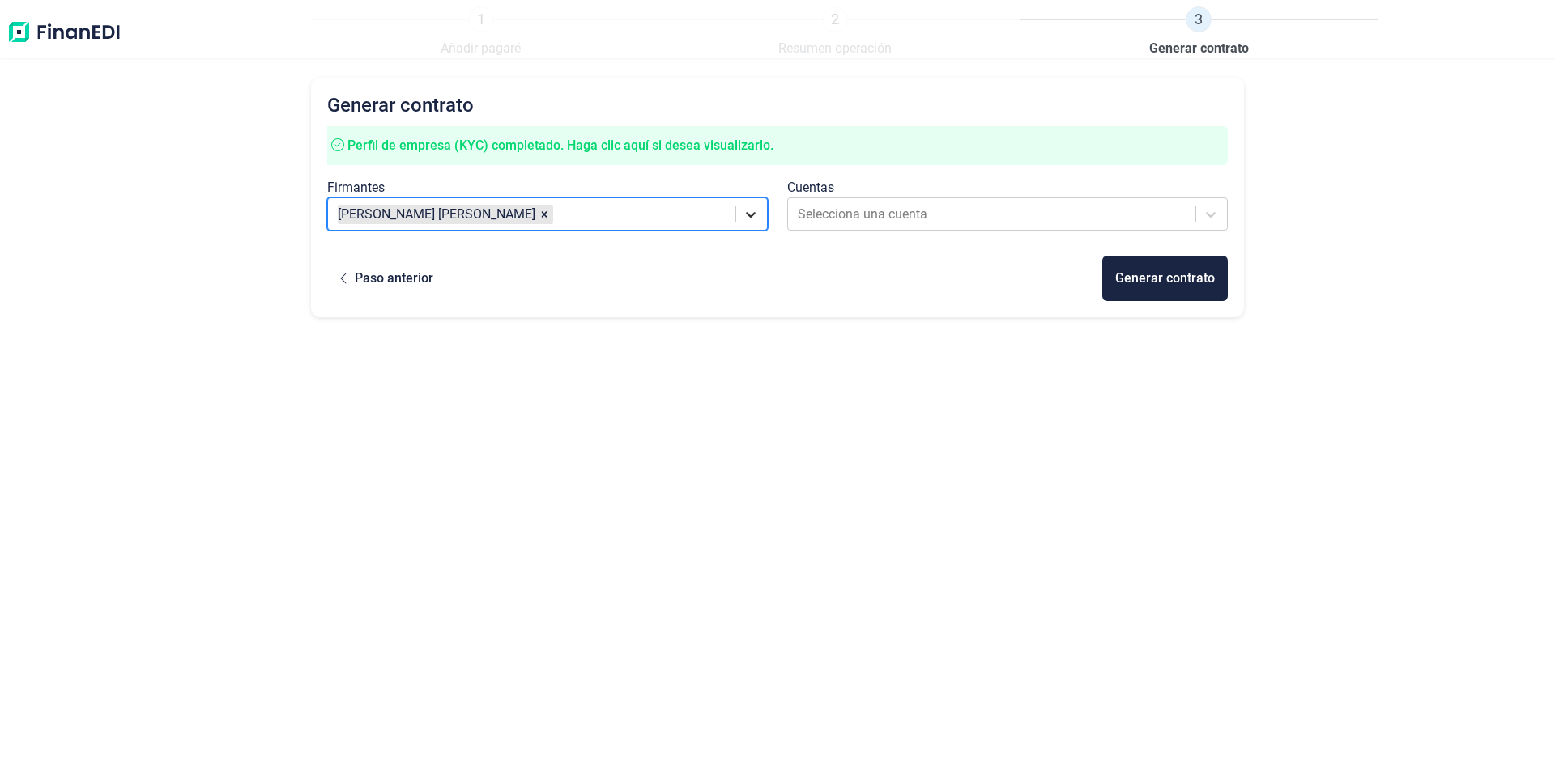
click at [761, 212] on div at bounding box center [751, 214] width 30 height 30
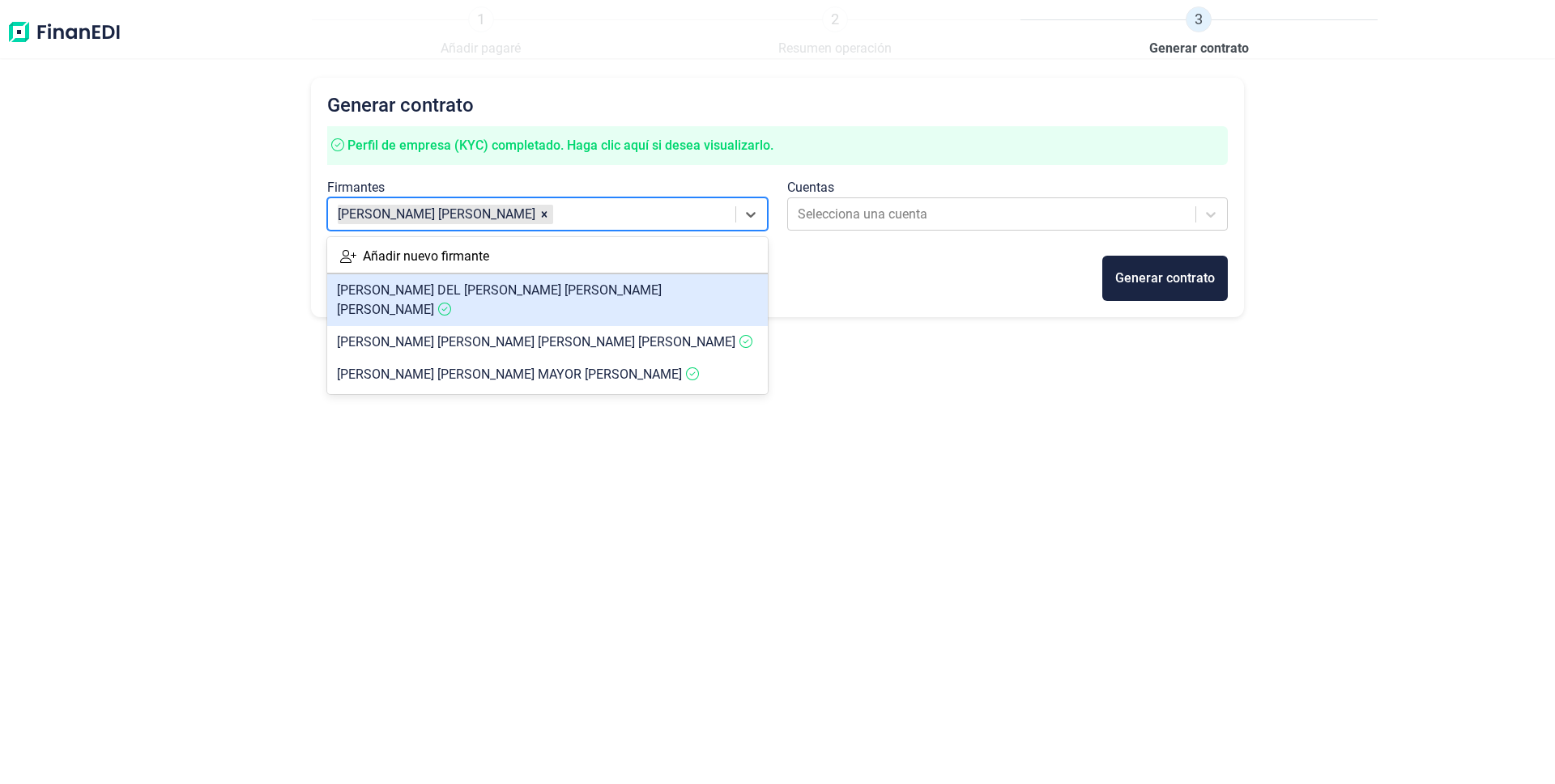
click at [473, 281] on article "[PERSON_NAME] DEL [PERSON_NAME] [PERSON_NAME]" at bounding box center [547, 300] width 441 height 52
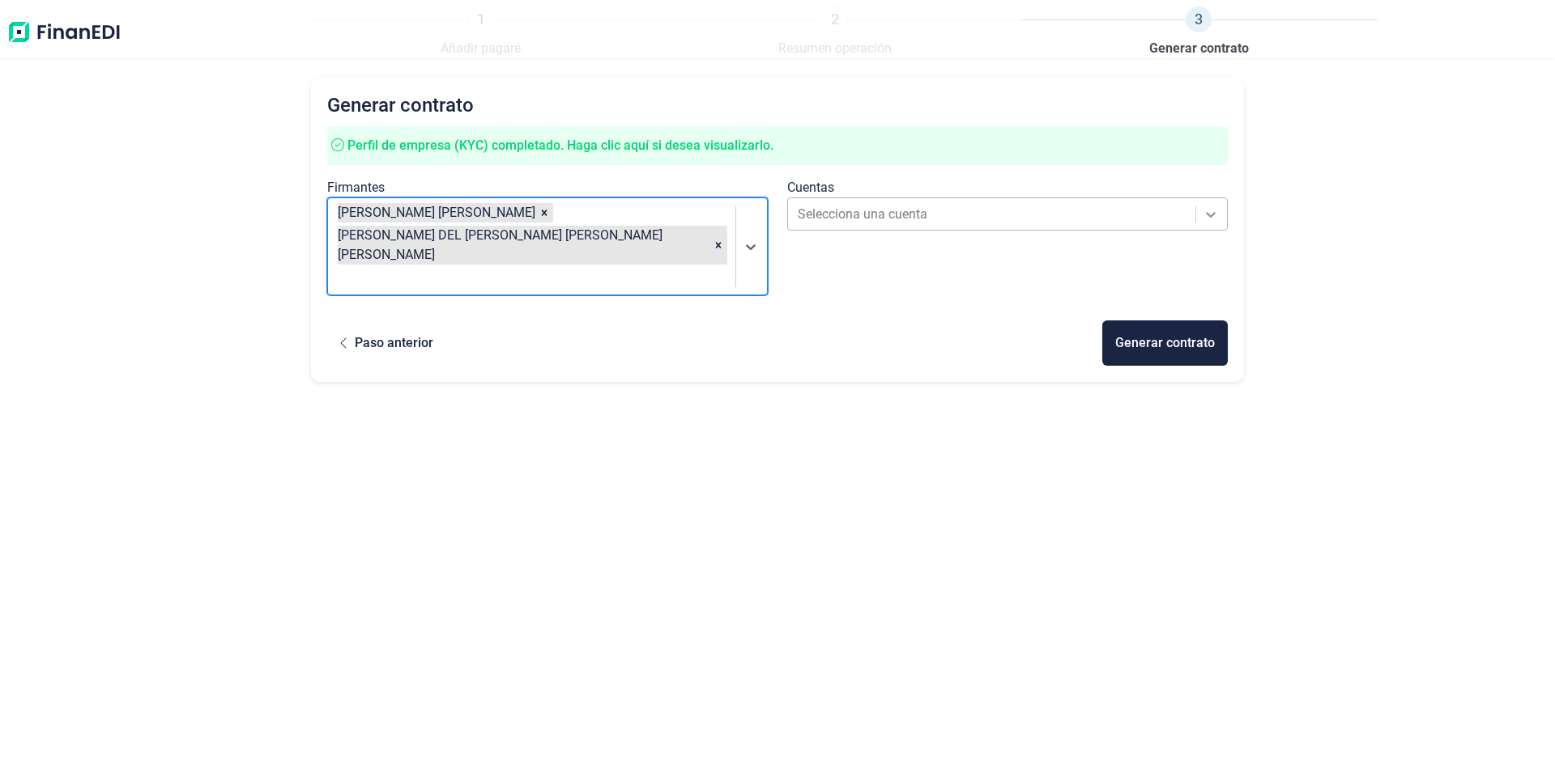
click at [1207, 208] on icon at bounding box center [1211, 214] width 16 height 16
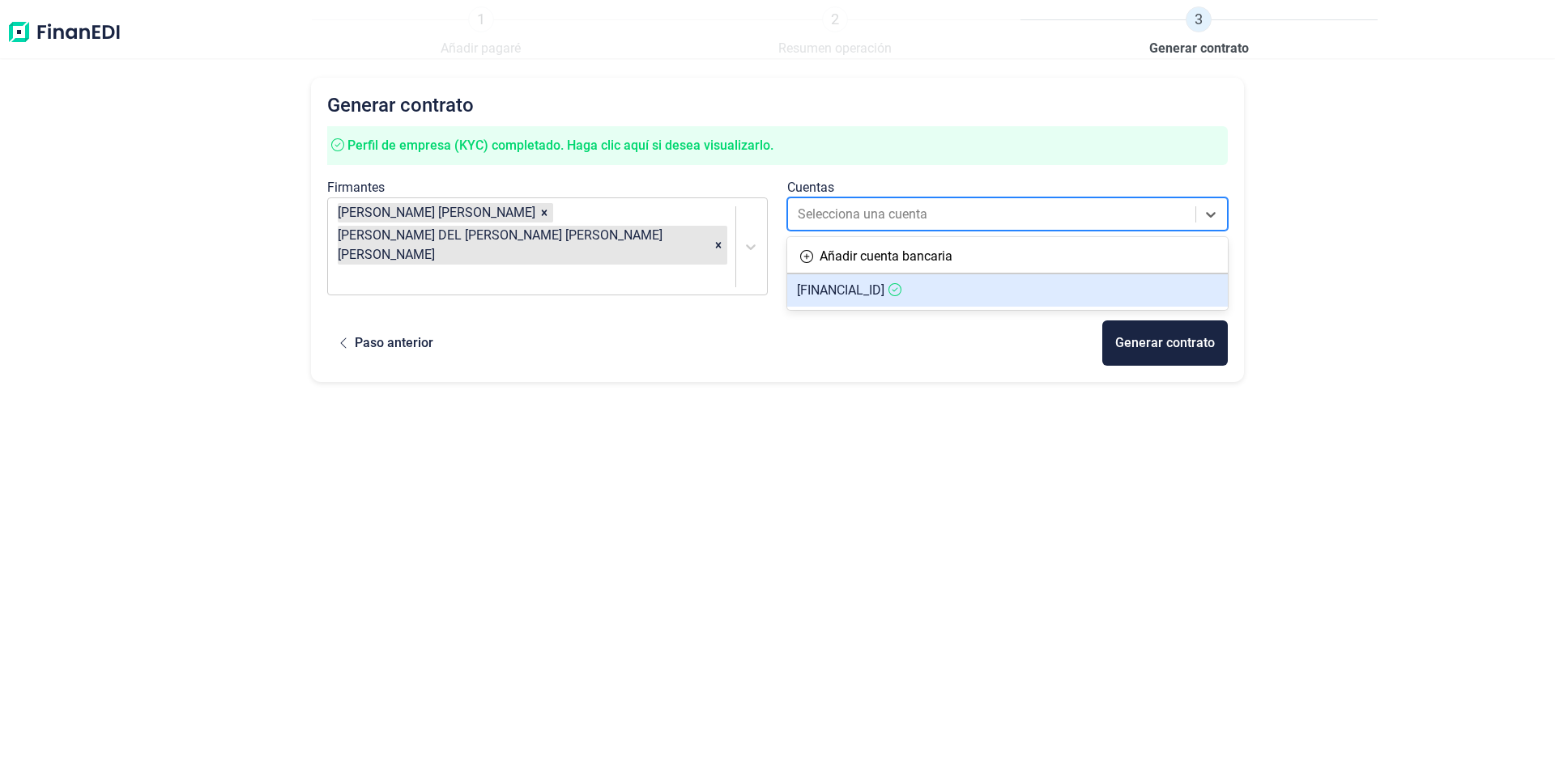
click at [852, 299] on article "[FINANCIAL_ID]" at bounding box center [1008, 290] width 441 height 32
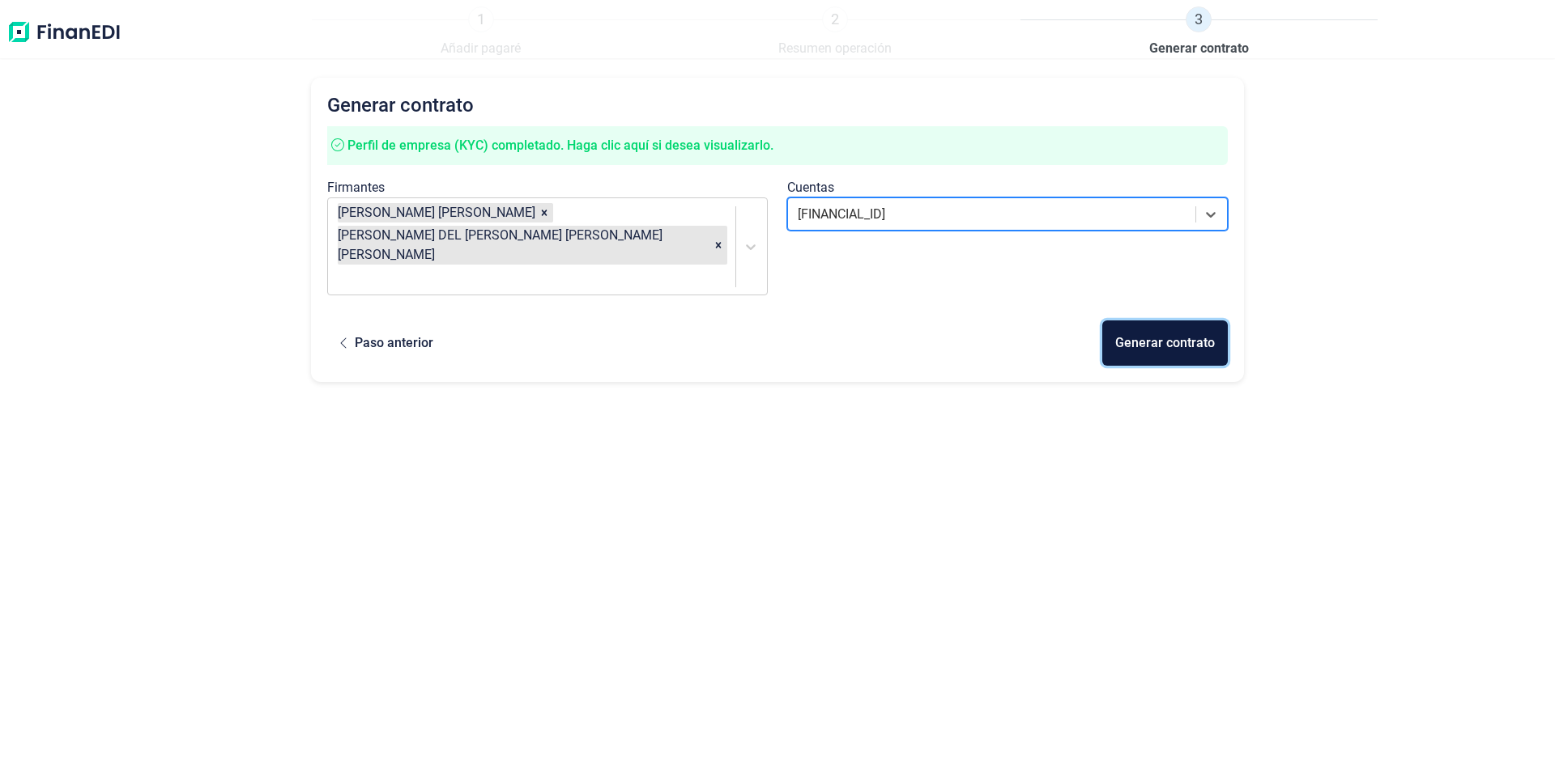
click at [1176, 333] on div "Generar contrato" at bounding box center [1164, 343] width 99 height 20
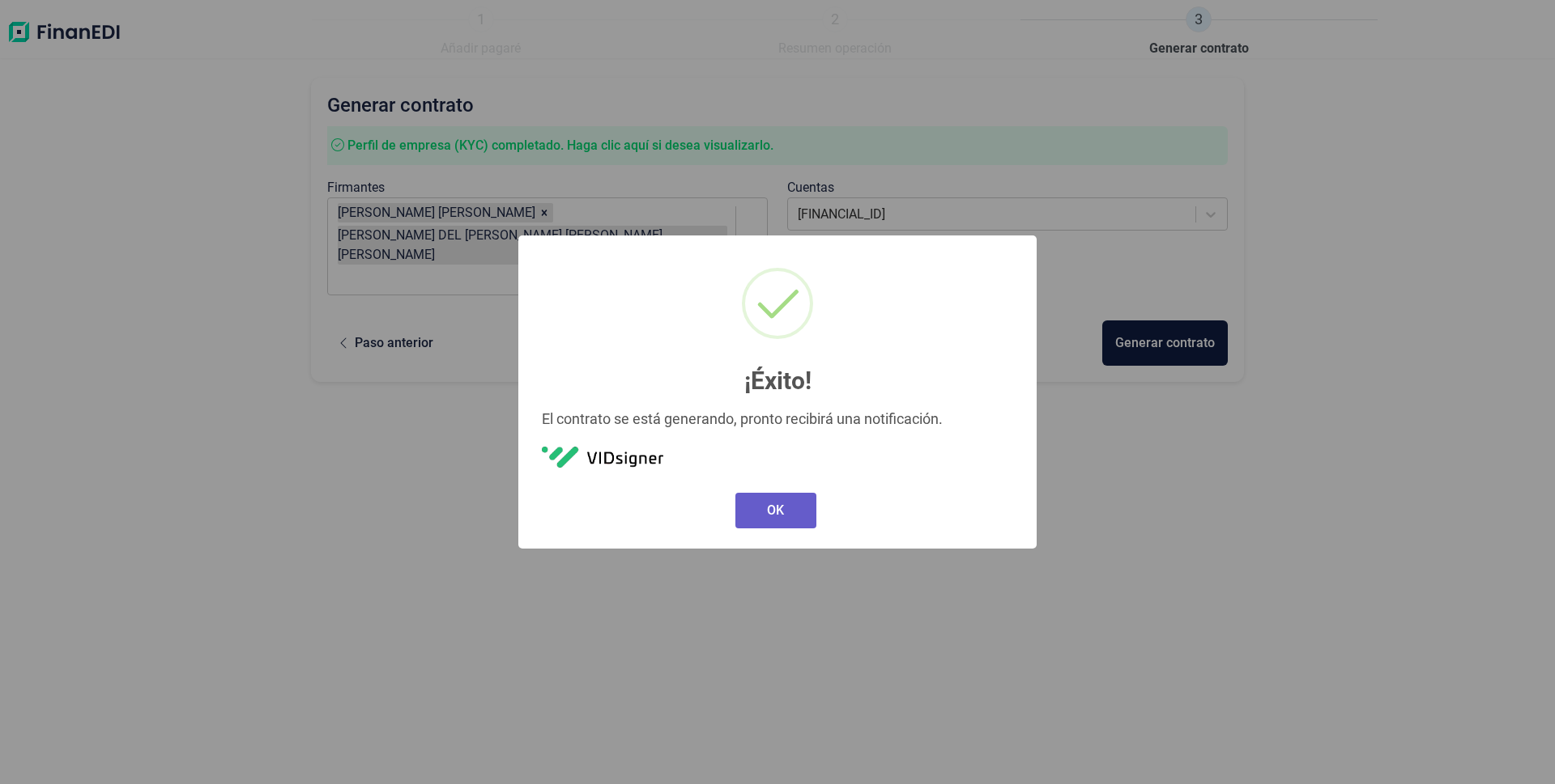
click at [777, 501] on button "OK" at bounding box center [776, 511] width 81 height 35
